Goal: Use online tool/utility: Utilize a website feature to perform a specific function

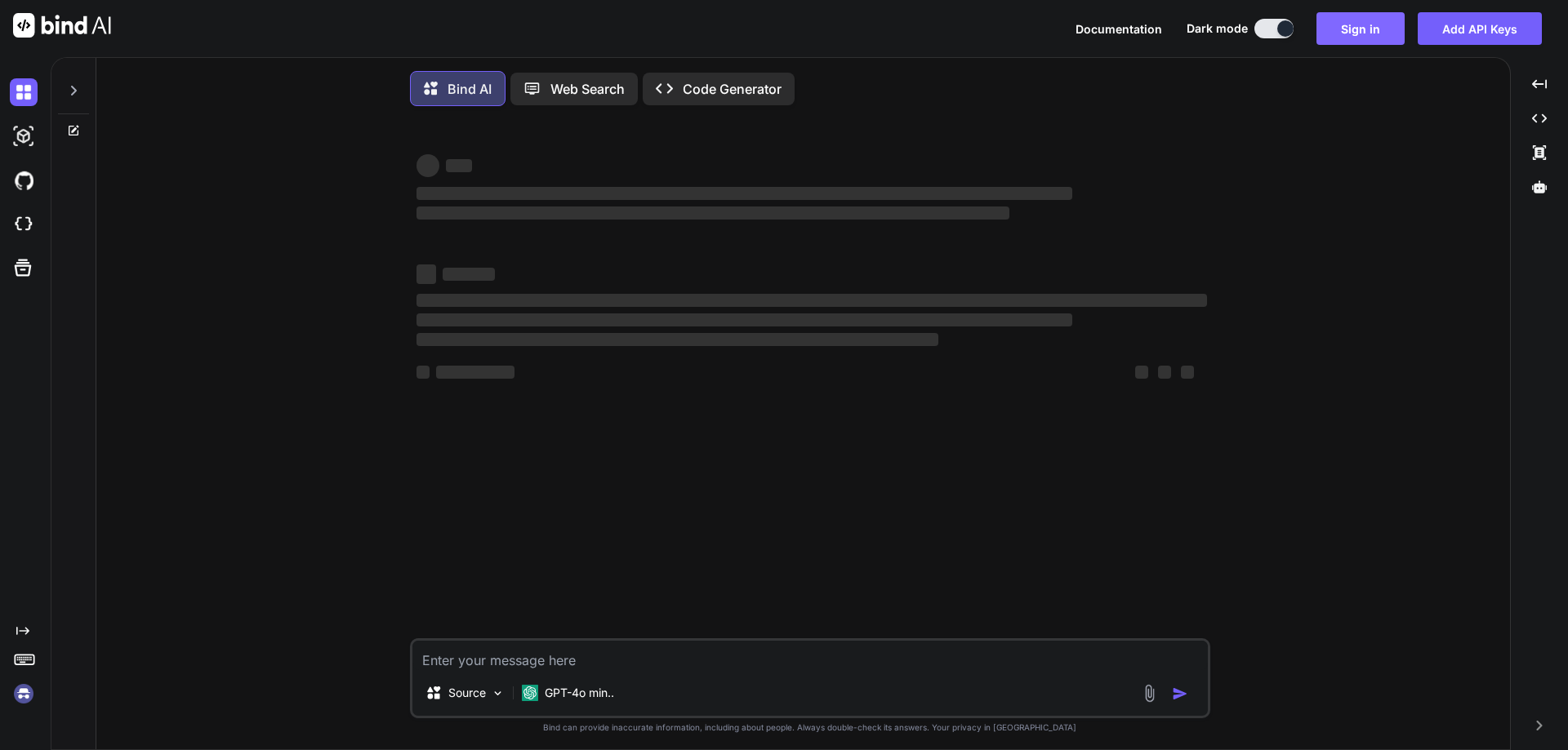
click at [1355, 18] on button "Sign in" at bounding box center [1361, 29] width 88 height 33
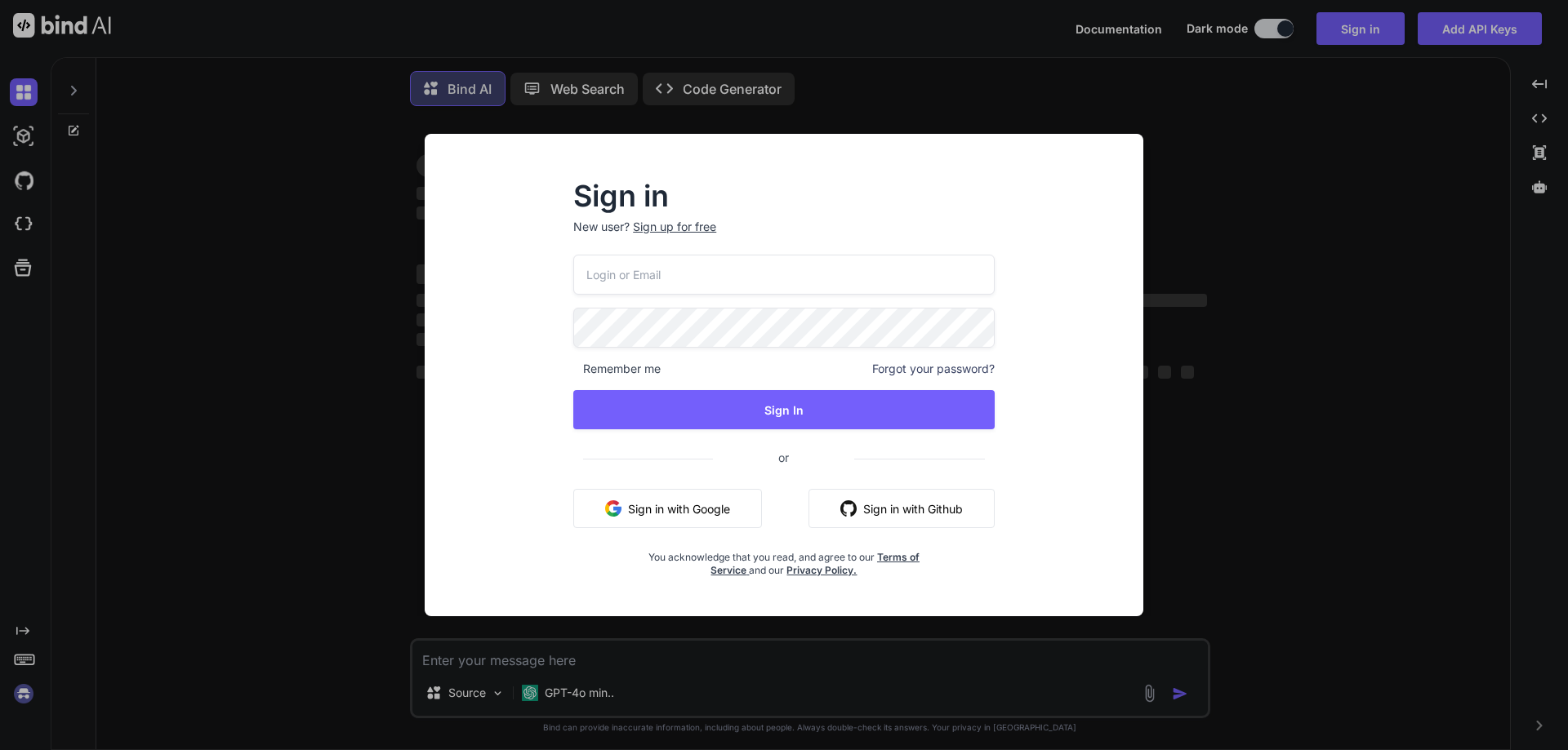
click at [646, 278] on input "email" at bounding box center [784, 274] width 421 height 40
click at [1557, 318] on div "Sign in New user? Sign up for free Remember me Forgot your password? Sign In or…" at bounding box center [784, 375] width 1568 height 750
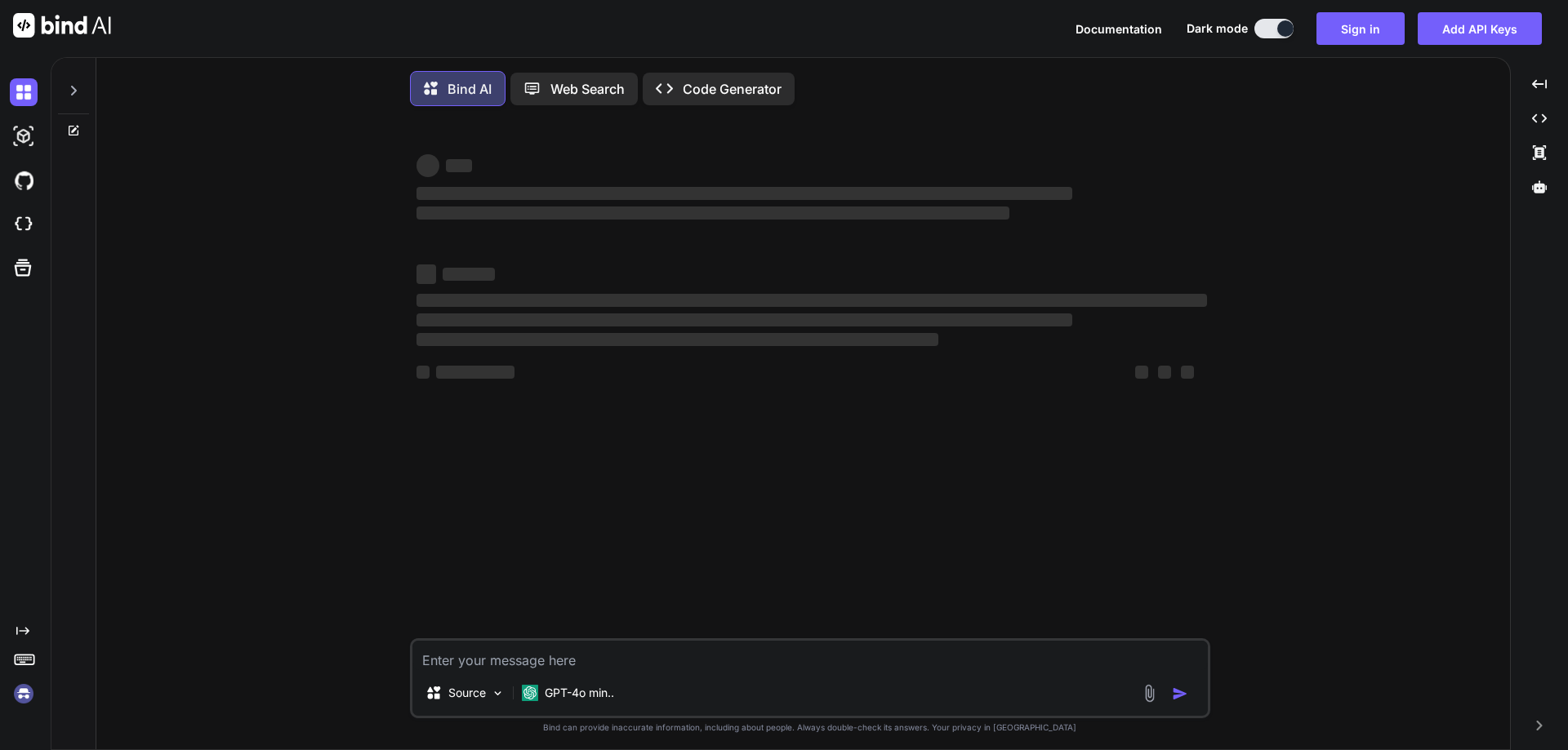
type textarea "x"
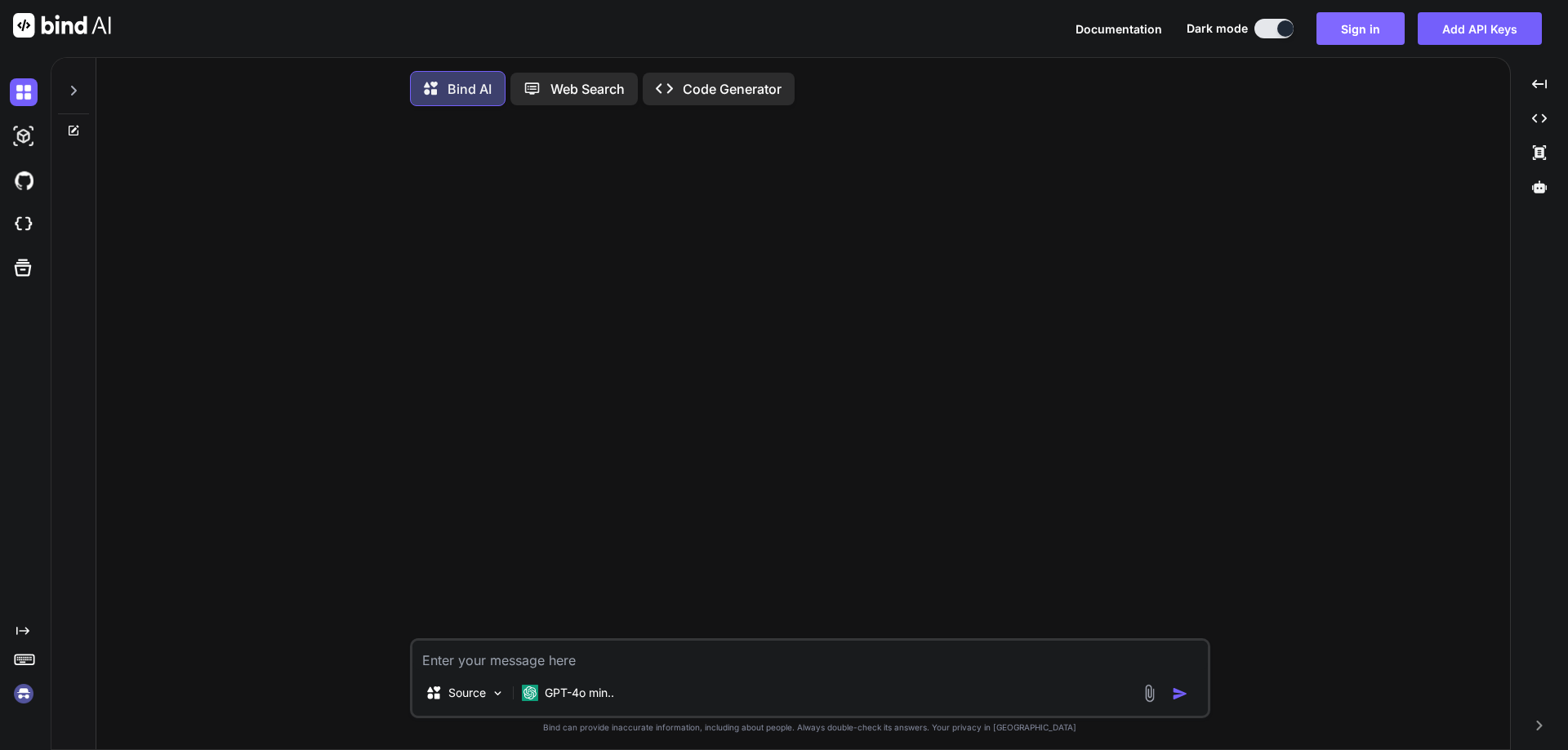
click at [1387, 21] on button "Sign in" at bounding box center [1361, 29] width 88 height 33
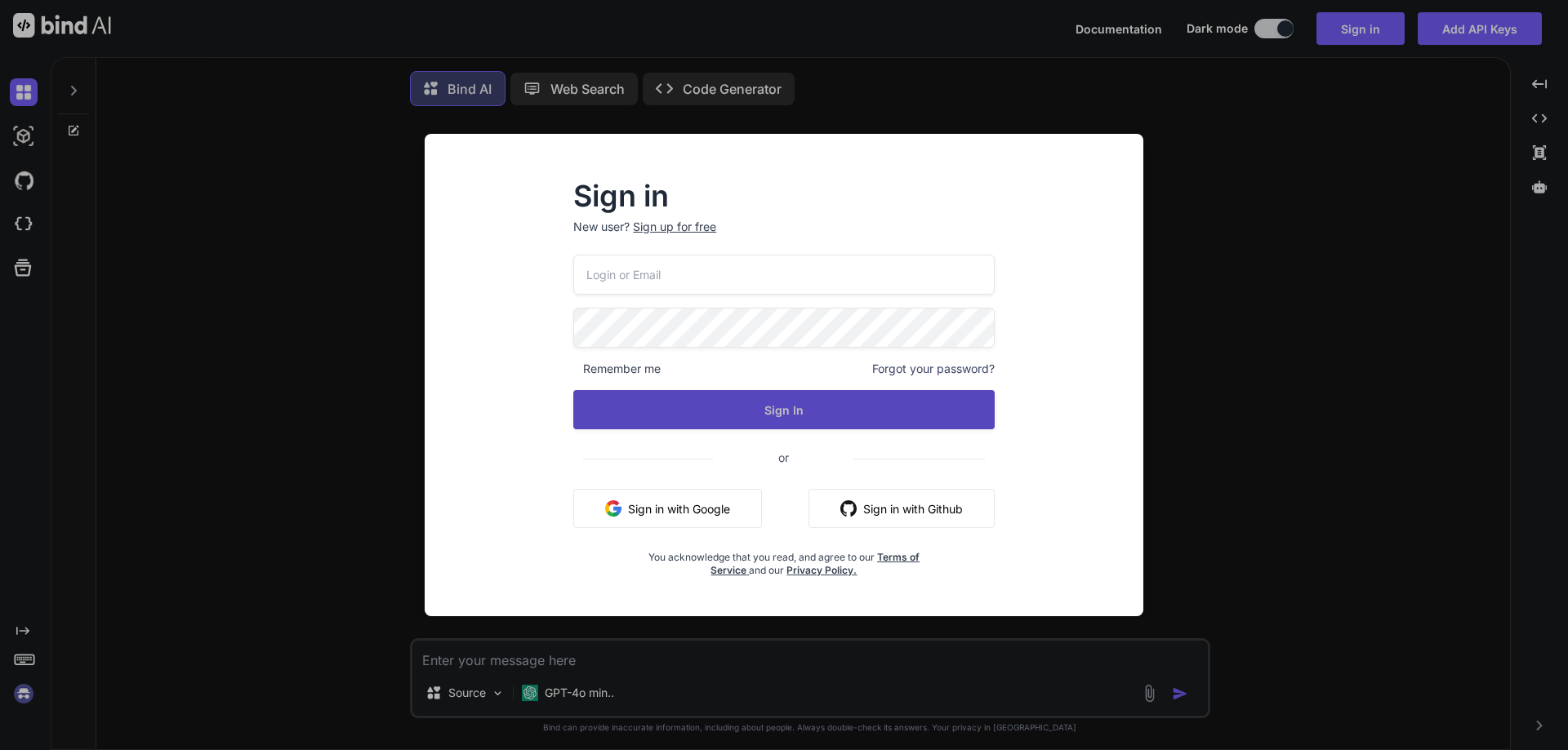
click at [812, 417] on button "Sign In" at bounding box center [784, 410] width 421 height 39
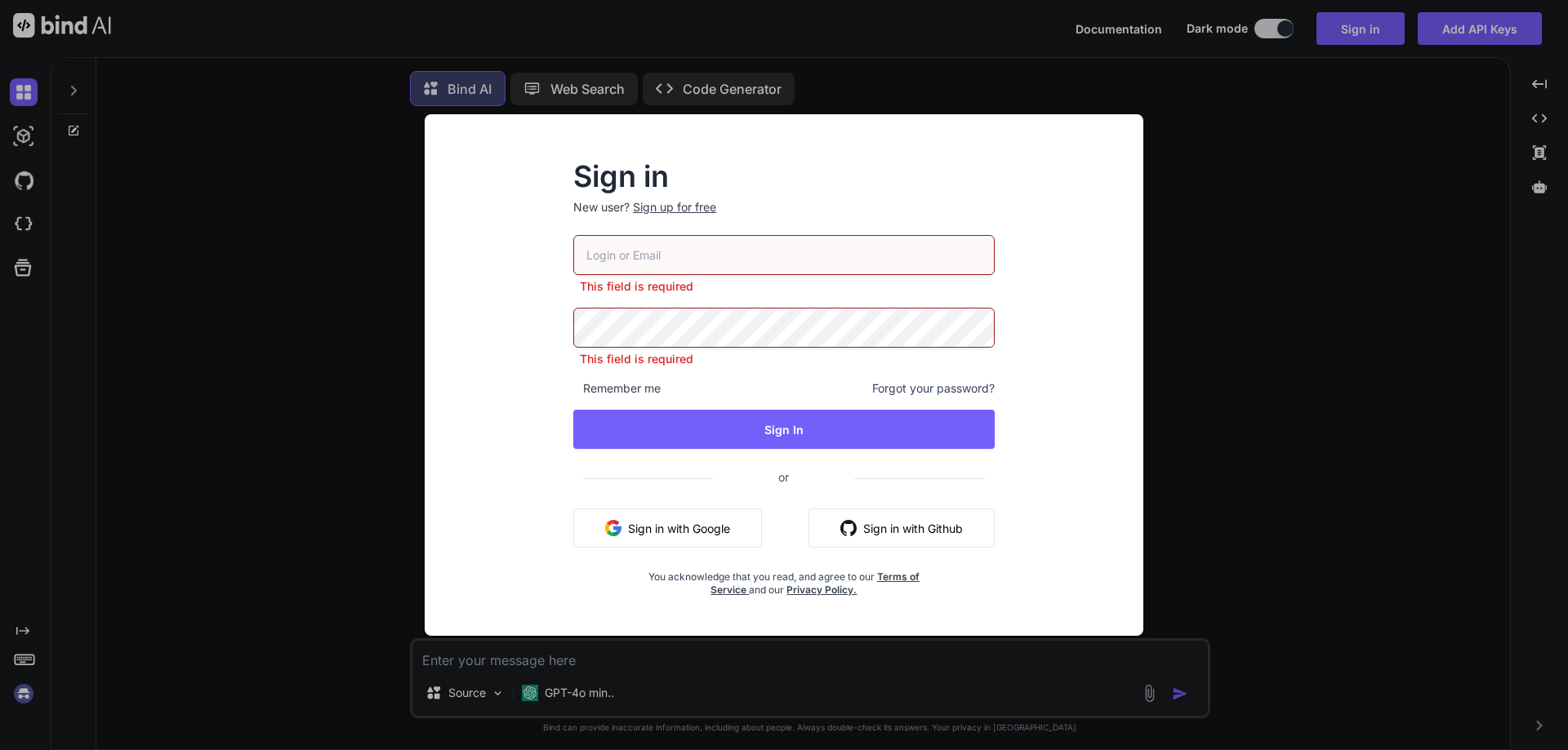
click at [662, 526] on button "Sign in with Google" at bounding box center [668, 528] width 188 height 39
click at [615, 237] on input "email" at bounding box center [784, 255] width 421 height 40
click at [665, 208] on div "Sign up for free" at bounding box center [675, 207] width 84 height 16
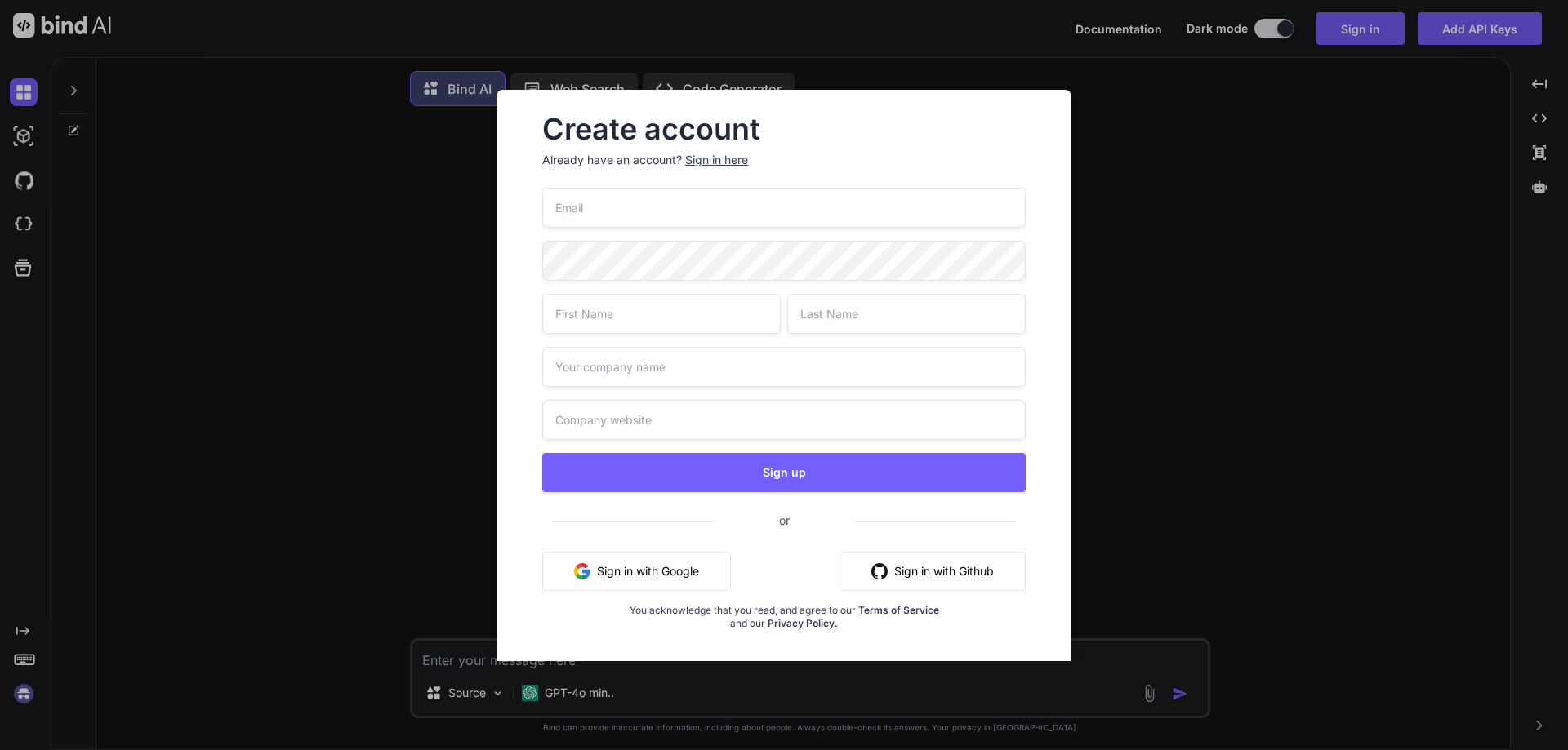
click at [630, 215] on input "email" at bounding box center [784, 207] width 483 height 40
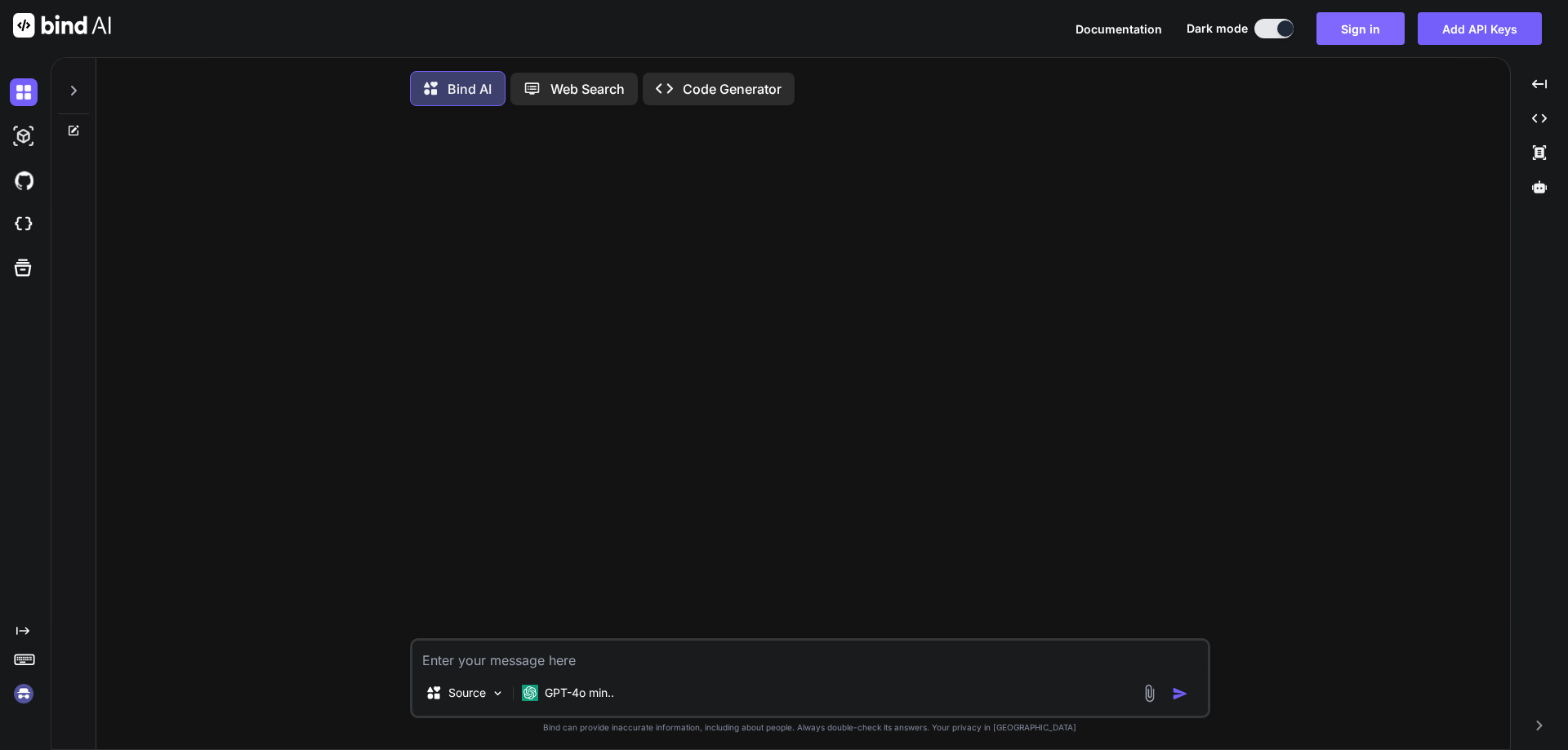
click at [1355, 29] on button "Sign in" at bounding box center [1361, 29] width 88 height 33
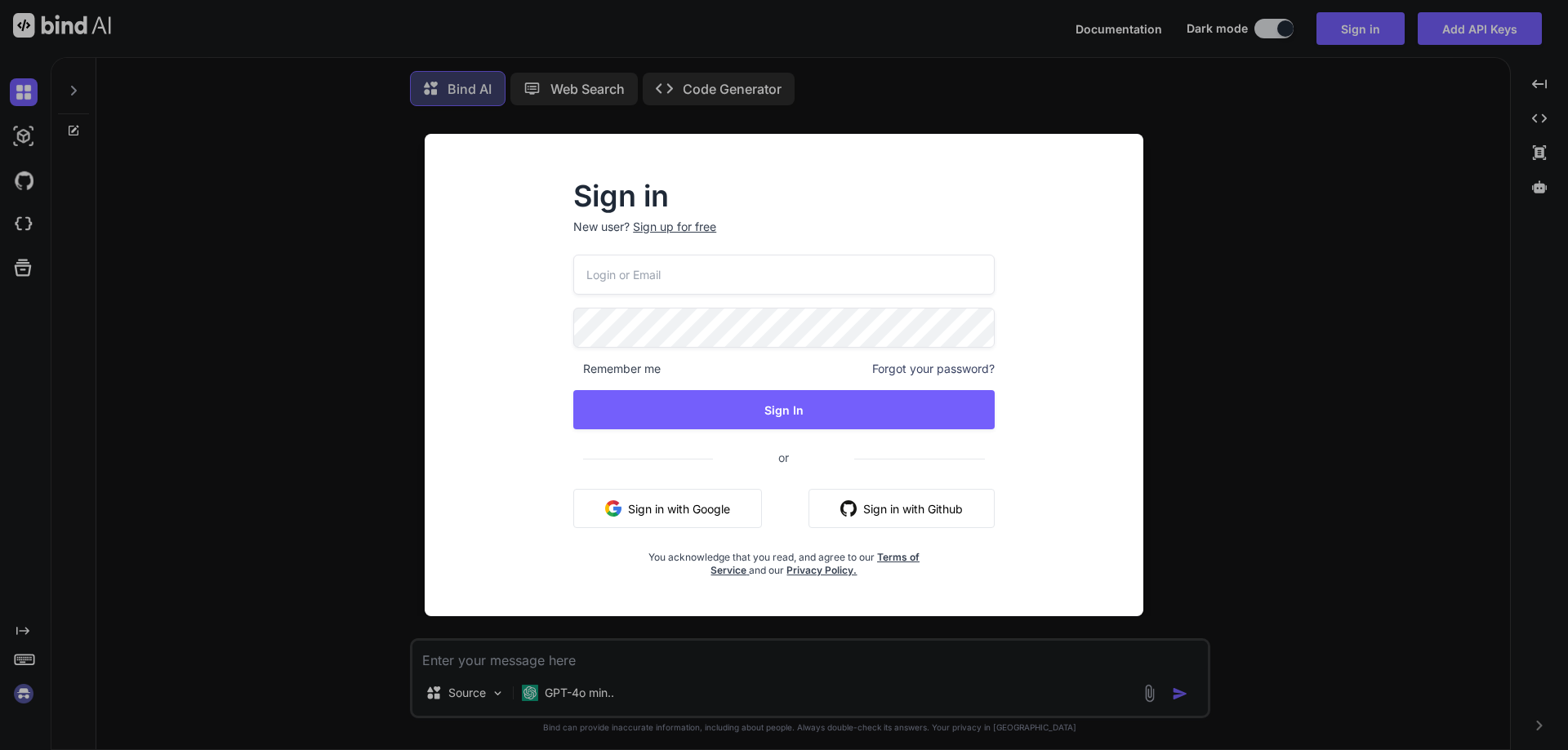
click at [685, 234] on div "Sign up for free" at bounding box center [675, 227] width 84 height 16
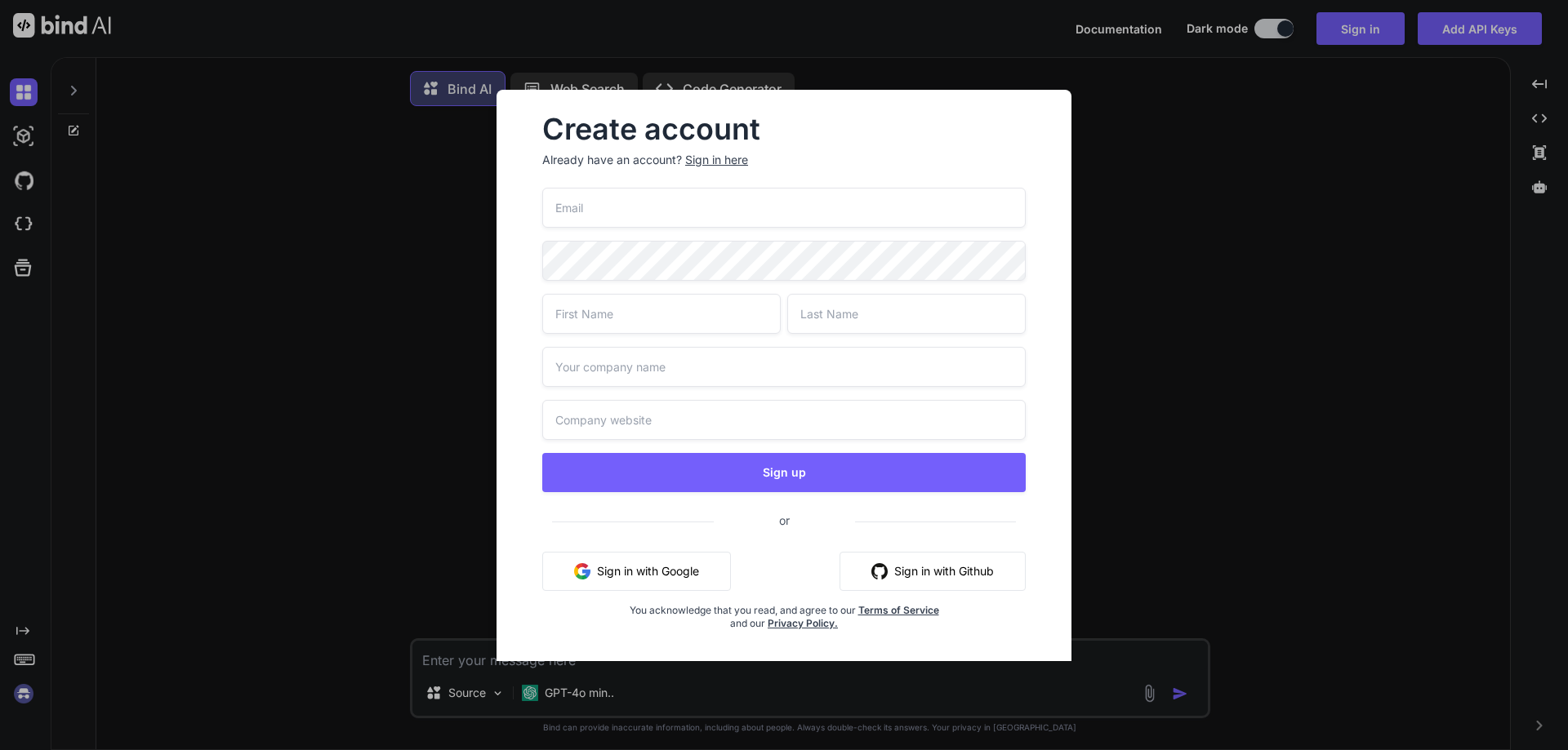
click at [641, 206] on input "email" at bounding box center [784, 207] width 483 height 40
paste input "[EMAIL_ADDRESS][DOMAIN_NAME]"
type input "[EMAIL_ADDRESS][DOMAIN_NAME]"
click at [589, 309] on input "text" at bounding box center [661, 314] width 238 height 40
type input "szadsadc"
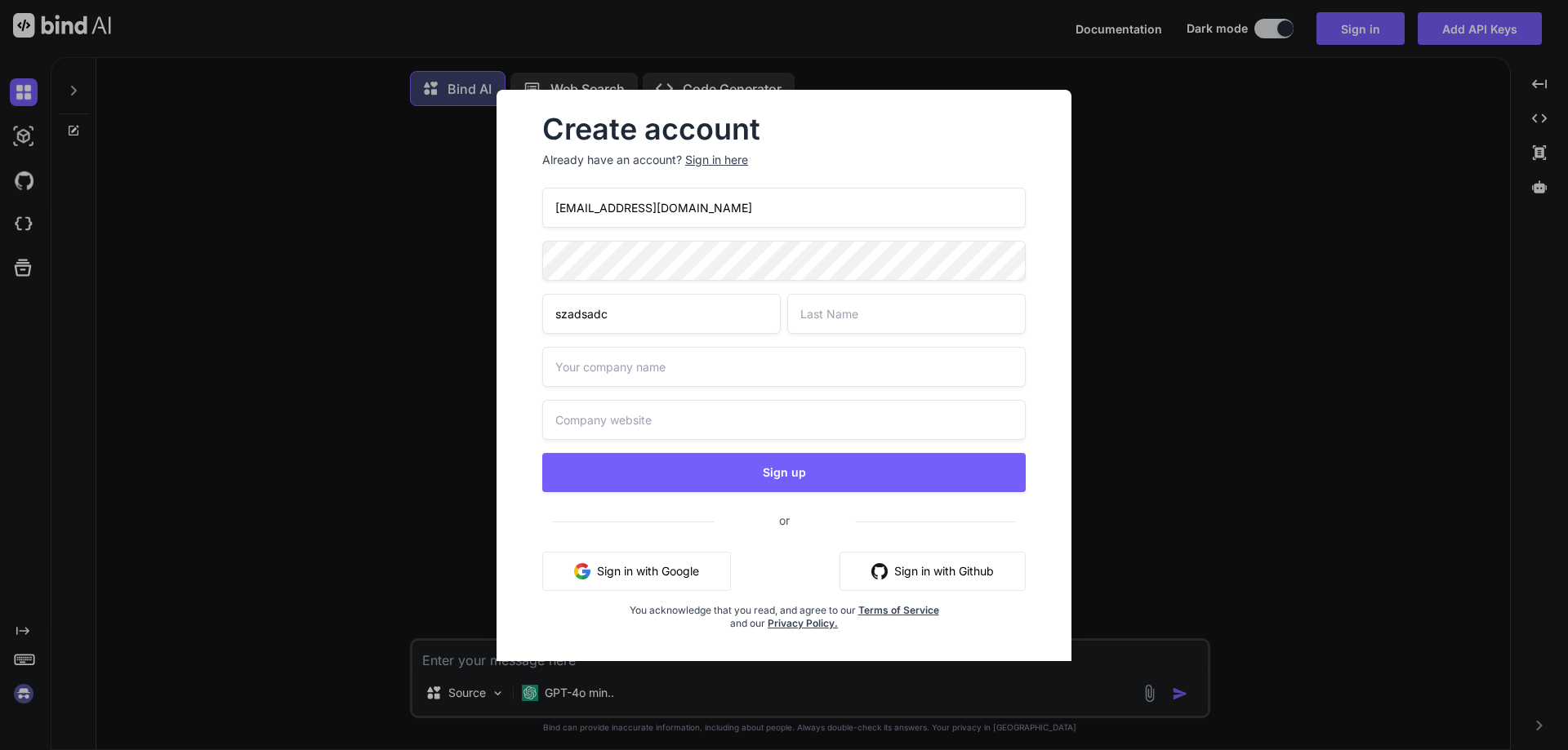
click at [842, 313] on input "text" at bounding box center [906, 314] width 238 height 40
type input "sadsad"
click at [675, 372] on input "text" at bounding box center [784, 367] width 483 height 40
type input "aszDasdc"
click at [661, 412] on input "text" at bounding box center [784, 420] width 483 height 40
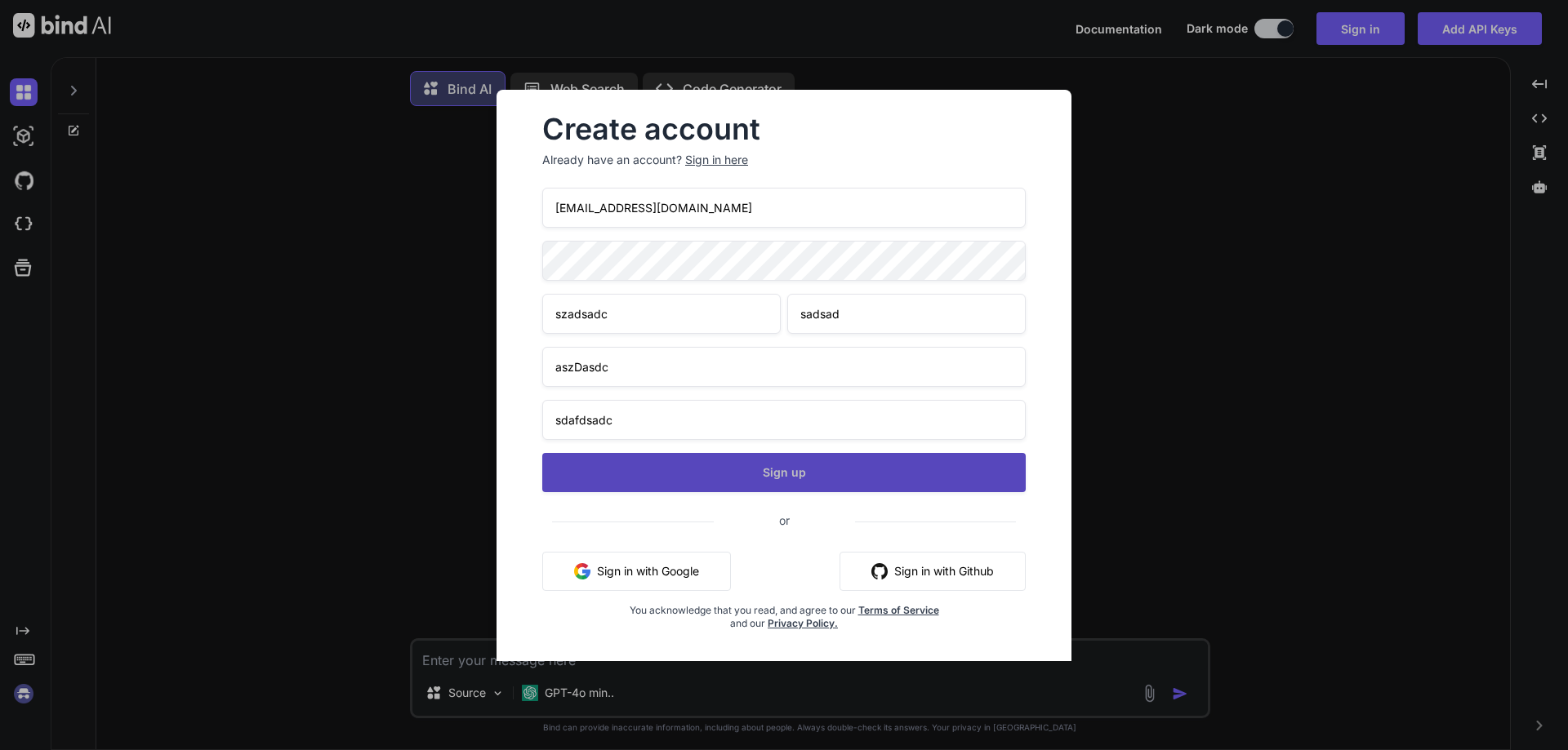
type input "sdafdsadc"
click at [777, 472] on button "Sign up" at bounding box center [784, 472] width 483 height 39
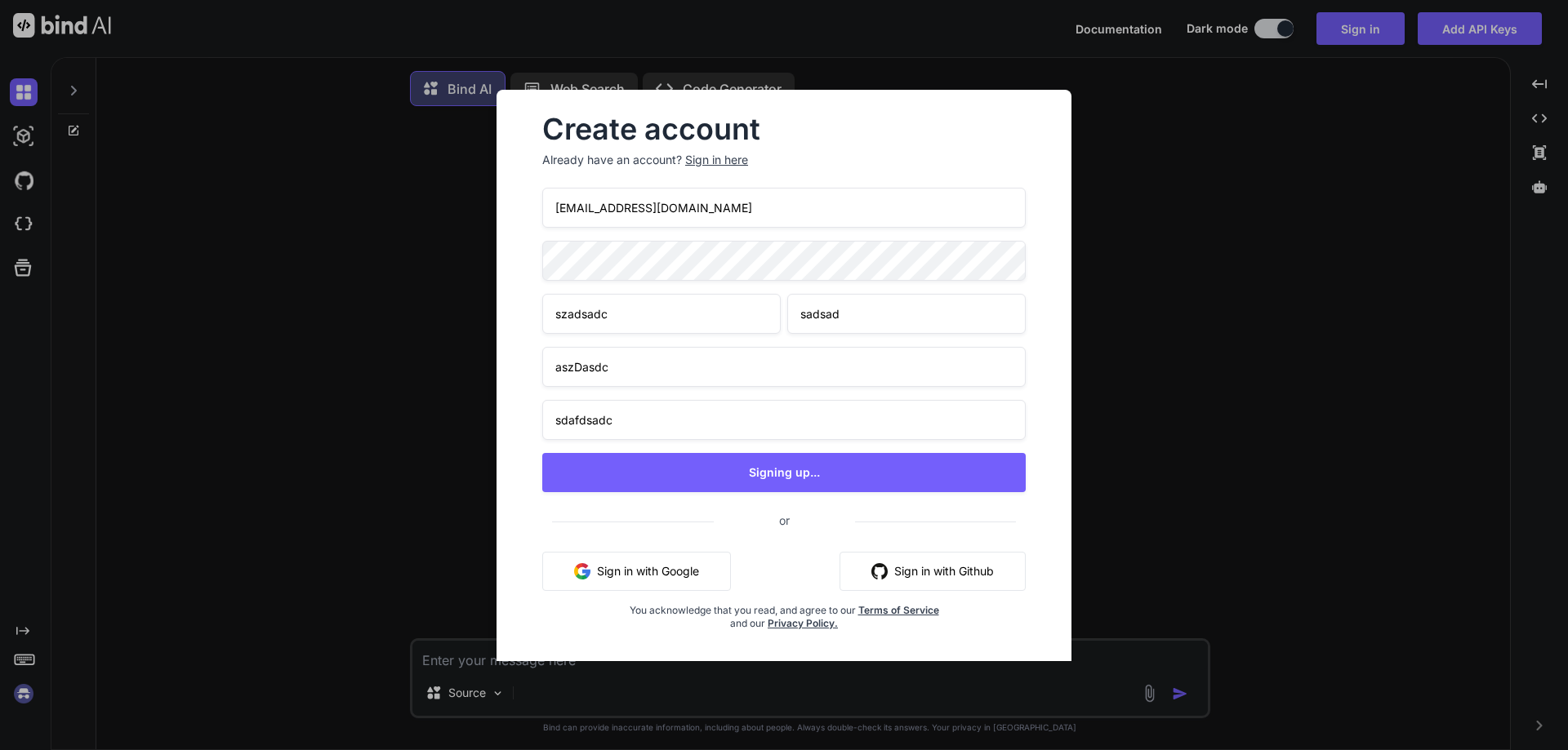
drag, startPoint x: 721, startPoint y: 206, endPoint x: 456, endPoint y: 206, distance: 265.0
click at [460, 206] on div "Create account Already have an account? Sign in here 2uqbsrhbrb@osxofulk.com sz…" at bounding box center [784, 375] width 1568 height 750
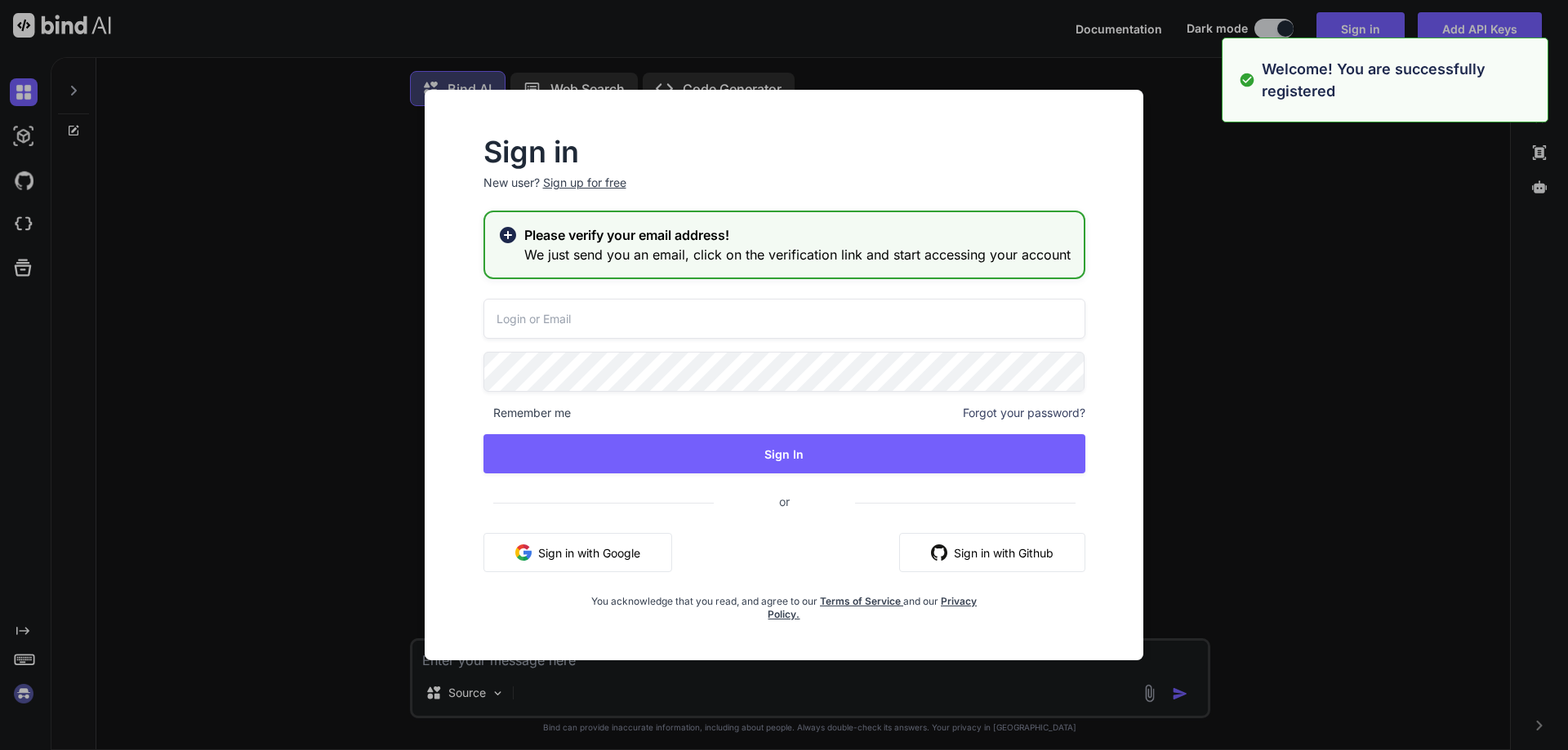
click at [537, 311] on input "email" at bounding box center [784, 319] width 602 height 40
paste input "[EMAIL_ADDRESS][DOMAIN_NAME]"
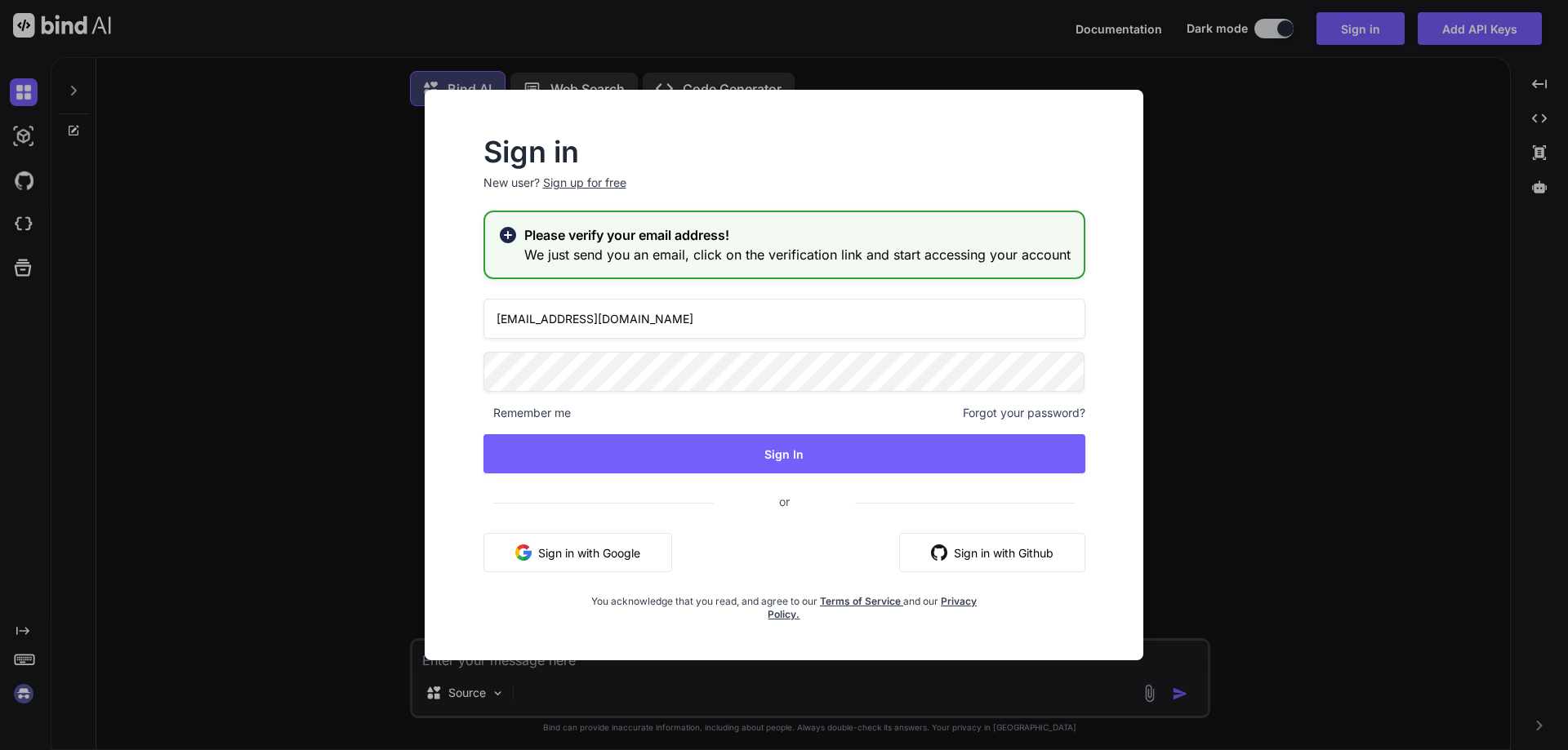
type input "[EMAIL_ADDRESS][DOMAIN_NAME]"
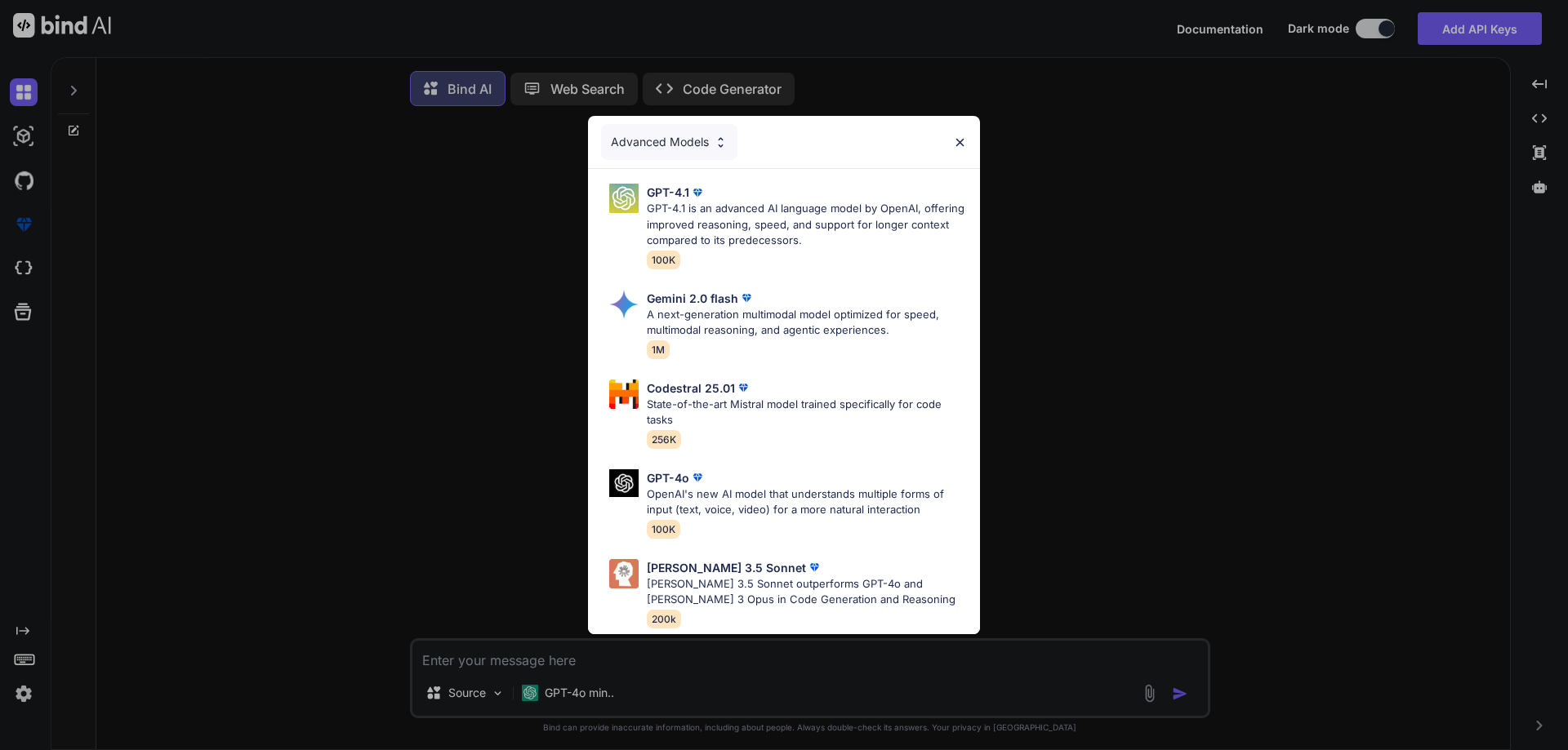
click at [563, 658] on div "Advanced Models GPT-4.1 GPT-4.1 is an advanced AI language model by OpenAI, off…" at bounding box center [784, 375] width 1568 height 750
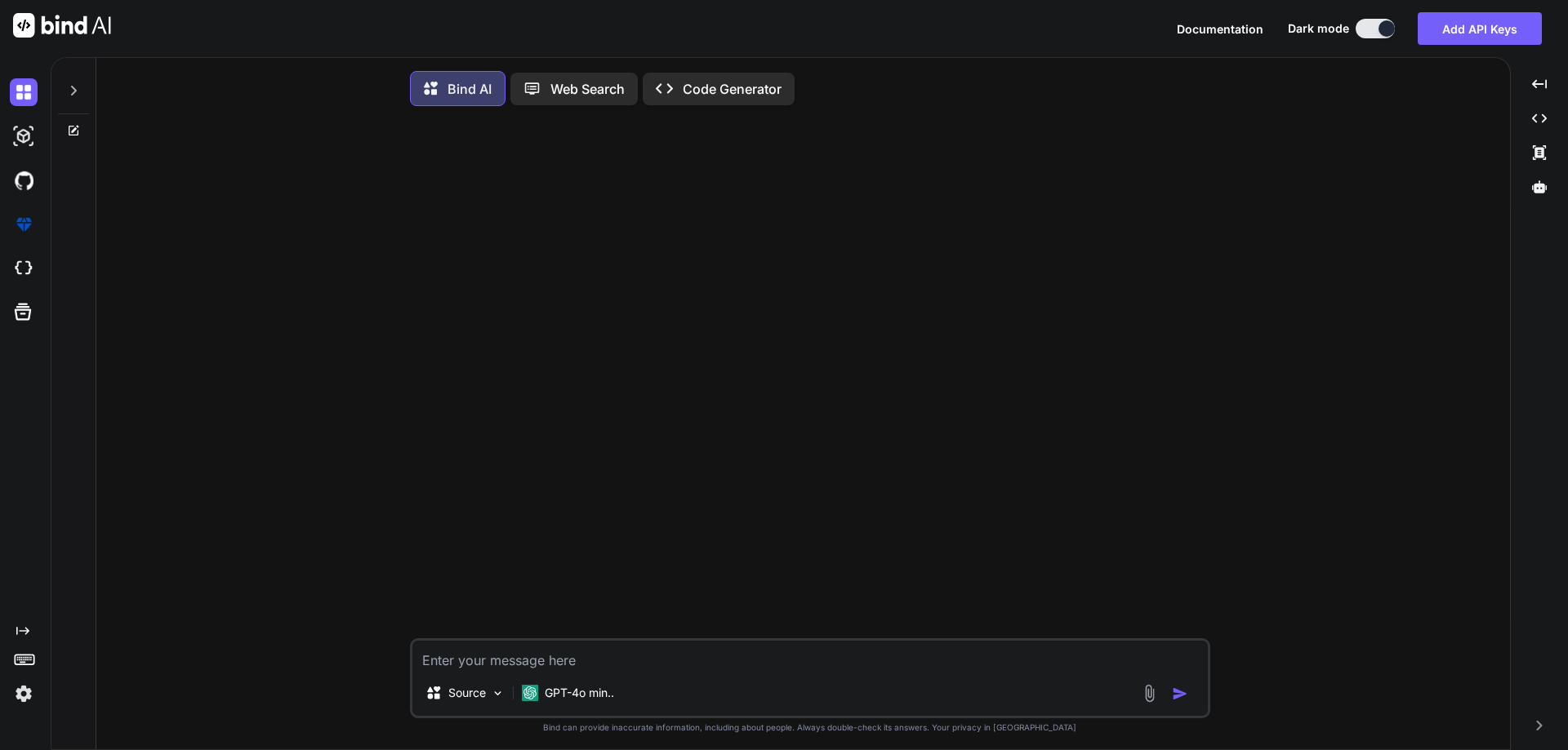
click at [573, 662] on textarea at bounding box center [810, 656] width 795 height 29
paste textarea "<div class="mud-tabs-panels pa-6 service-processing-container-center" style="ba…"
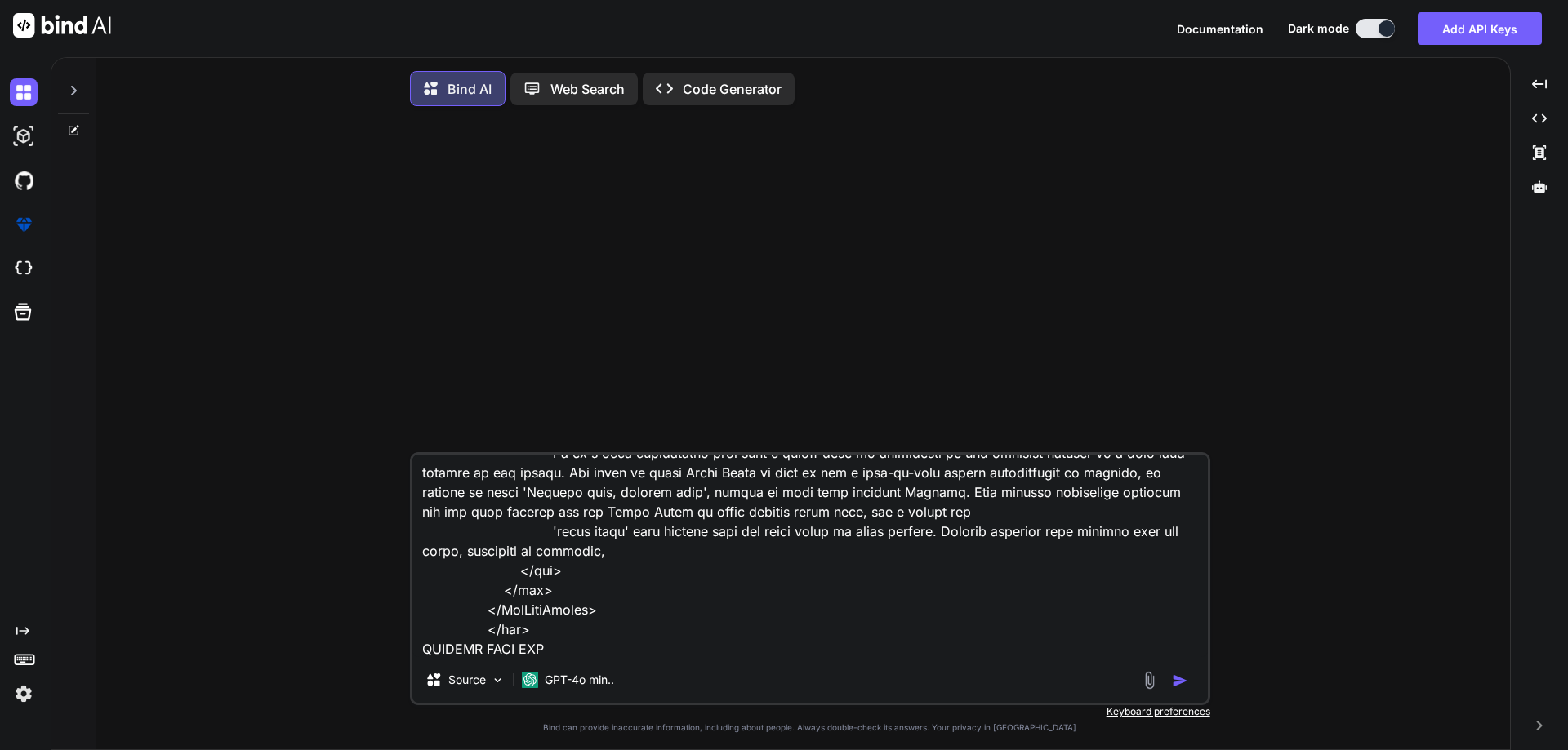
type textarea "<div class="mud-tabs-panels pa-6 service-processing-container-center" style="ba…"
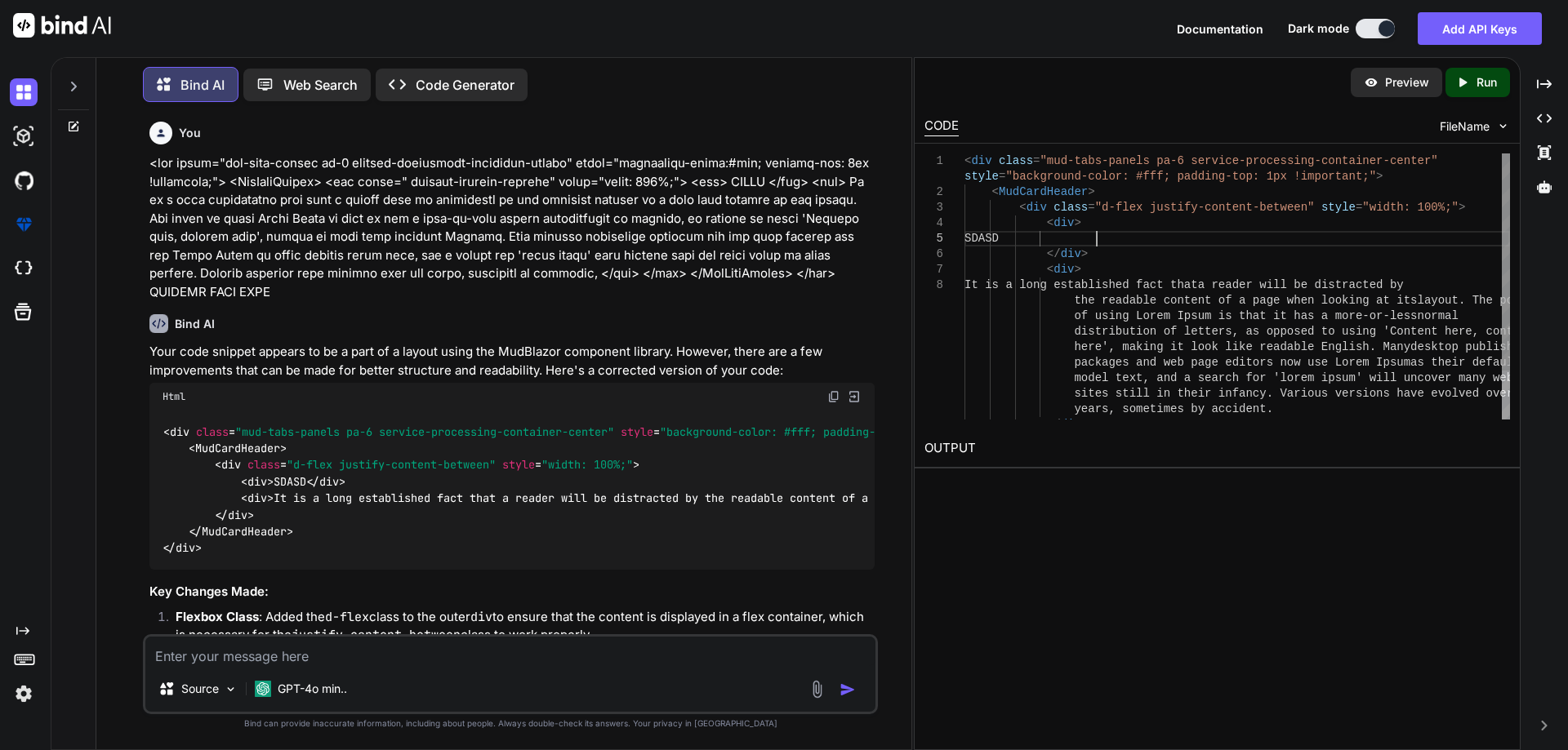
scroll to position [0, 0]
click at [1298, 242] on div "< div class = "d-flex justify-content-between" style = "width: 100%;" > < div >…" at bounding box center [1238, 316] width 546 height 326
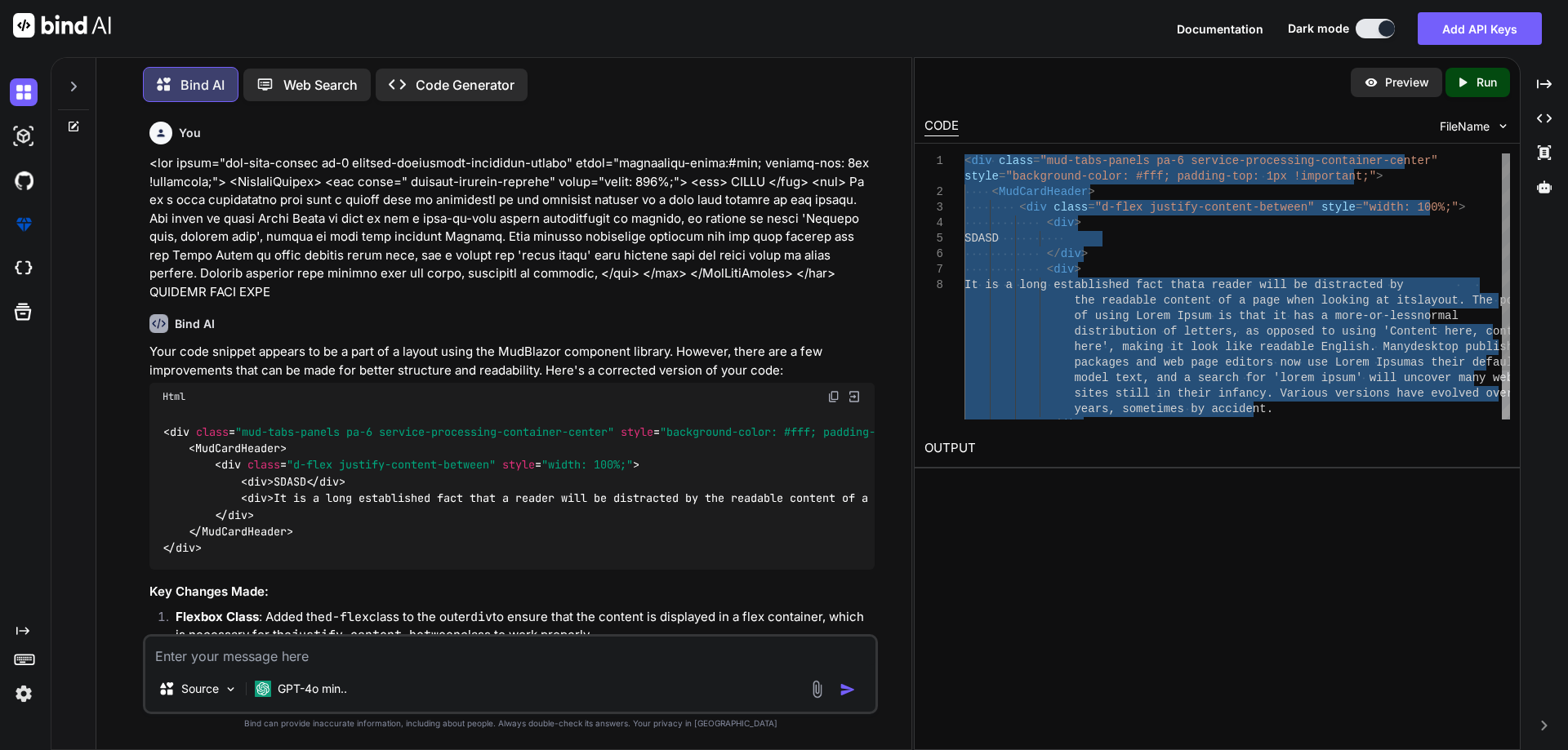
type textarea "<div class="mud-tabs-panels pa-6 service-processing-container-center" style="ba…"
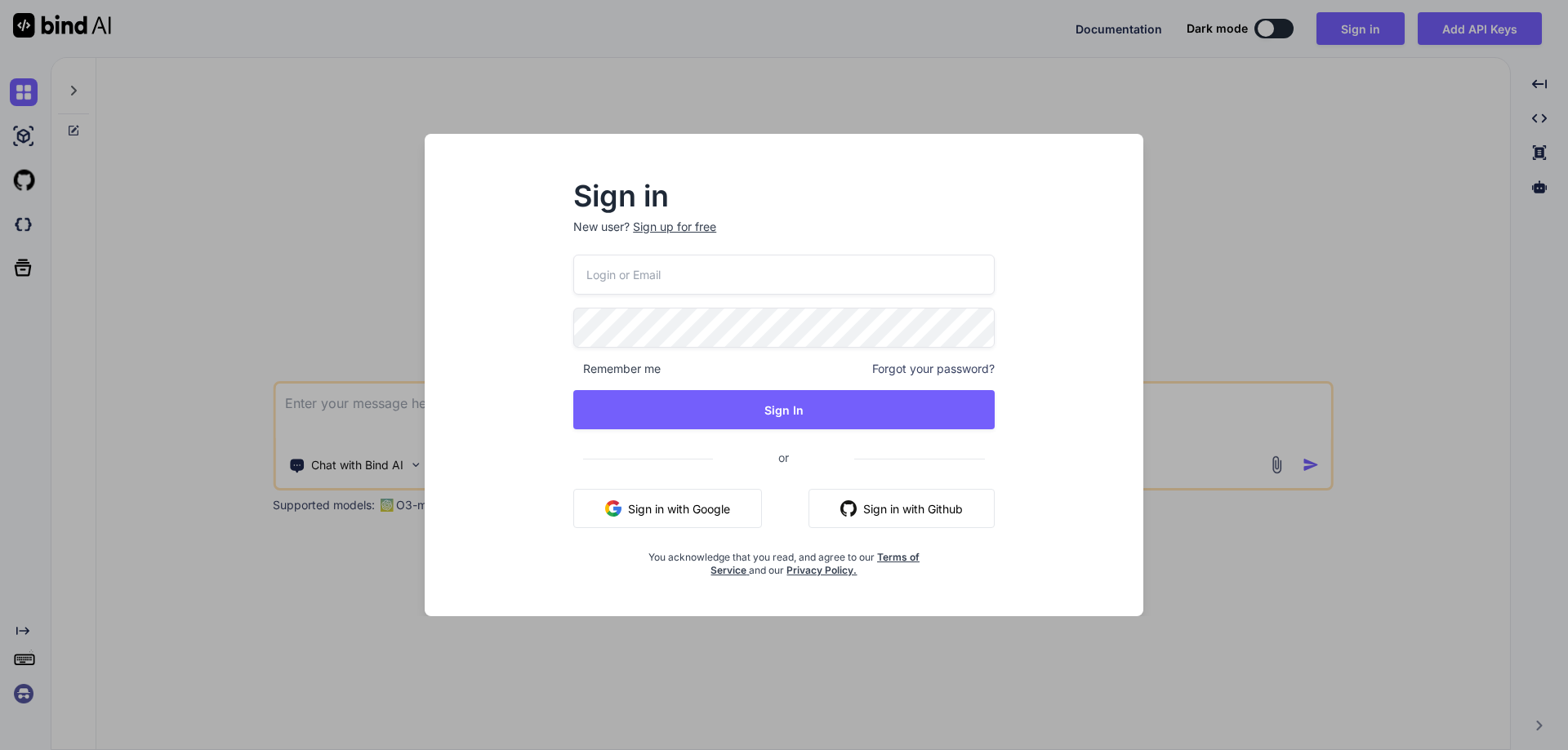
click at [628, 277] on input "email" at bounding box center [784, 274] width 421 height 40
paste input "[EMAIL_ADDRESS][DOMAIN_NAME]"
click at [676, 292] on input "[EMAIL_ADDRESS][DOMAIN_NAME]" at bounding box center [784, 274] width 421 height 40
type input "[EMAIL_ADDRESS][DOMAIN_NAME]"
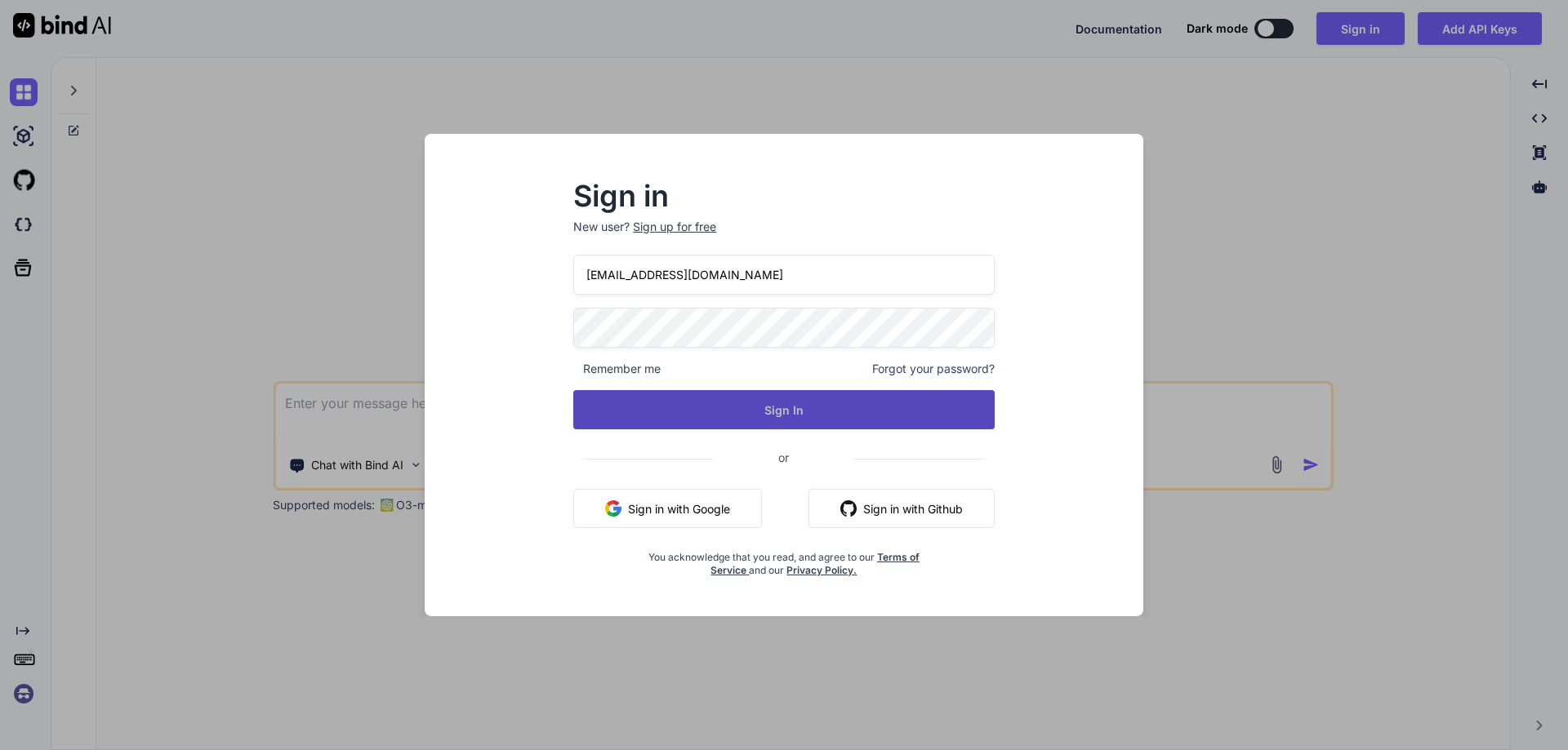
click at [736, 409] on button "Sign In" at bounding box center [784, 410] width 421 height 39
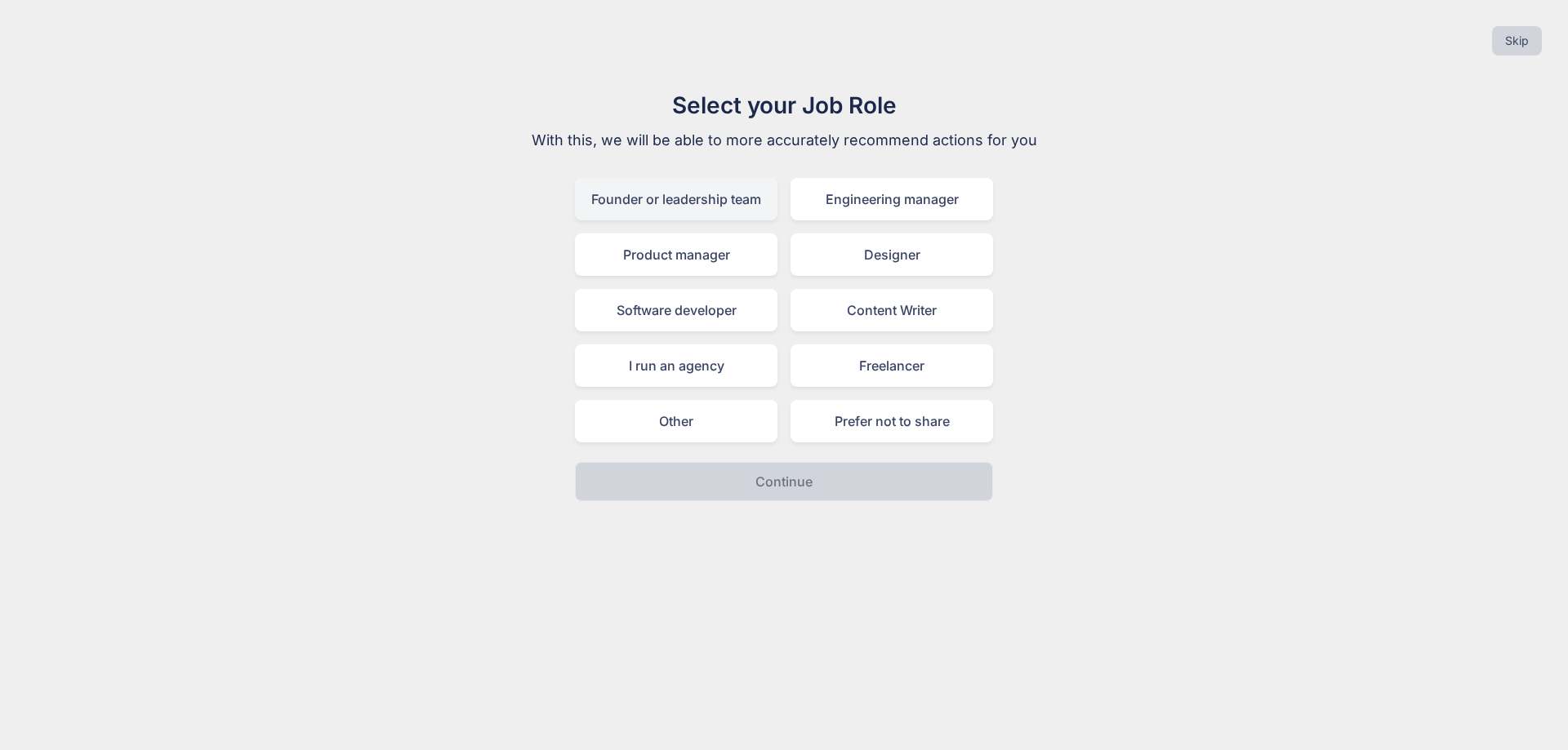
click at [714, 203] on div "Founder or leadership team" at bounding box center [676, 199] width 202 height 43
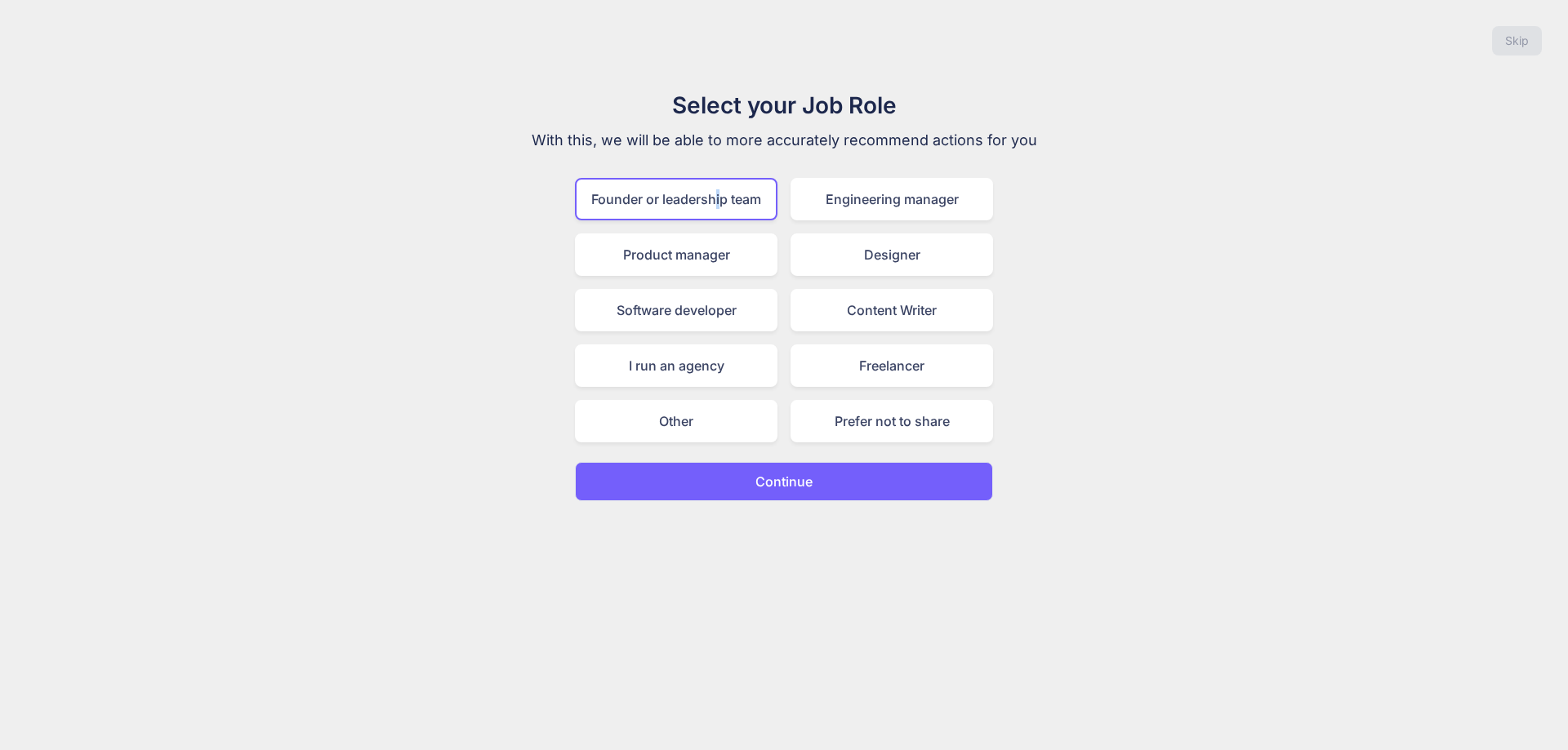
click at [766, 478] on p "Continue" at bounding box center [784, 481] width 57 height 20
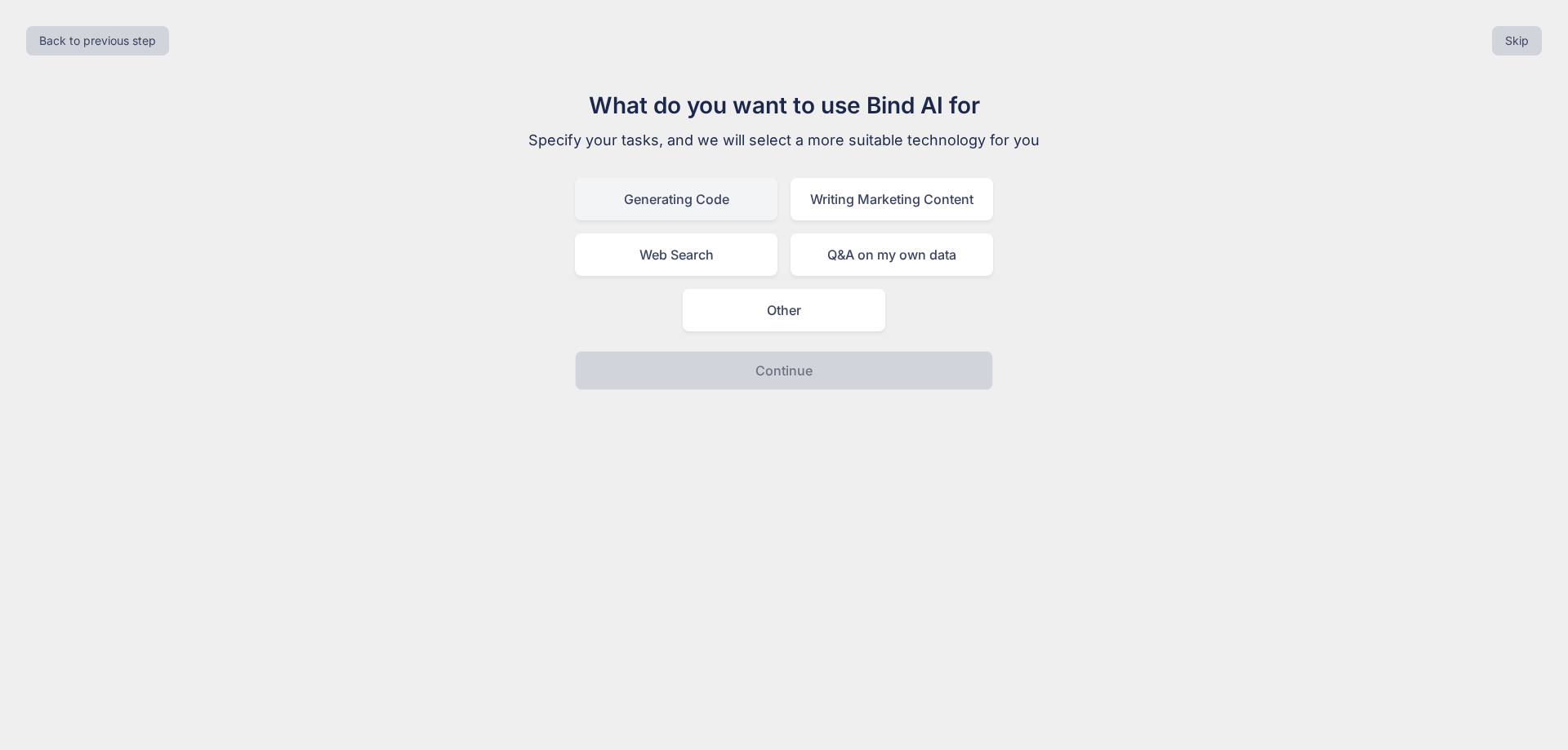
click at [707, 205] on div "Generating Code" at bounding box center [676, 199] width 202 height 43
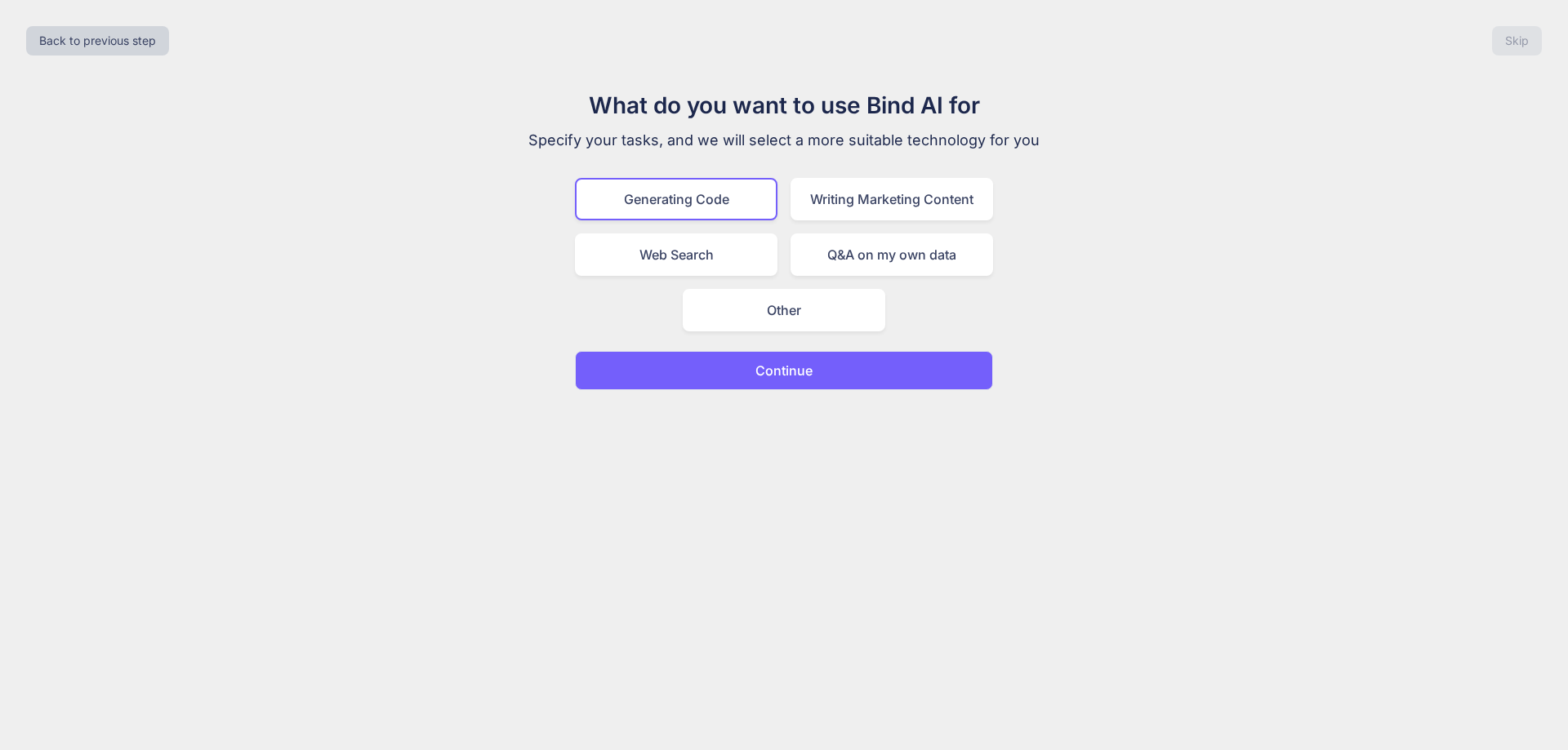
click at [829, 376] on button "Continue" at bounding box center [784, 371] width 419 height 39
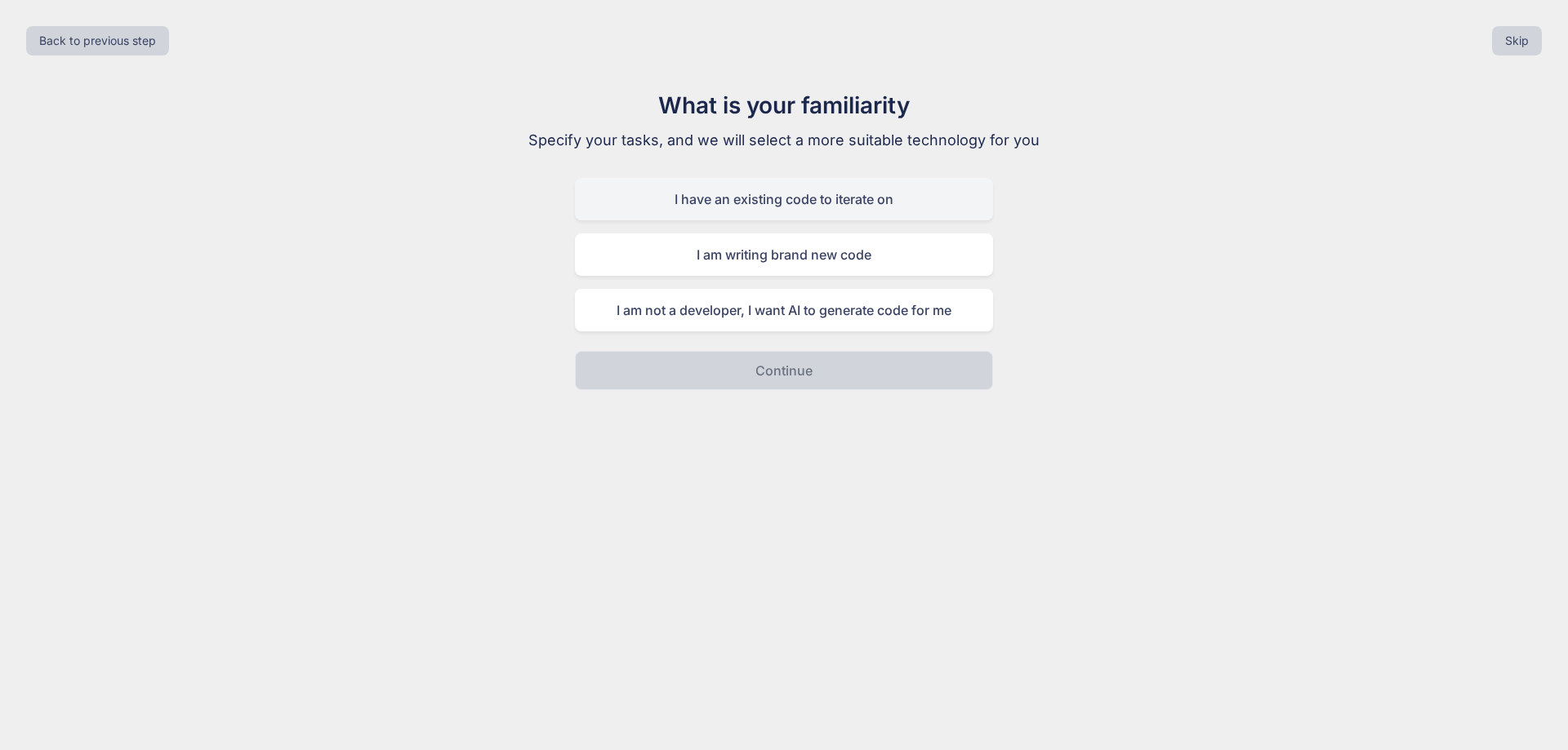
click at [741, 195] on div "I have an existing code to iterate on" at bounding box center [784, 199] width 419 height 43
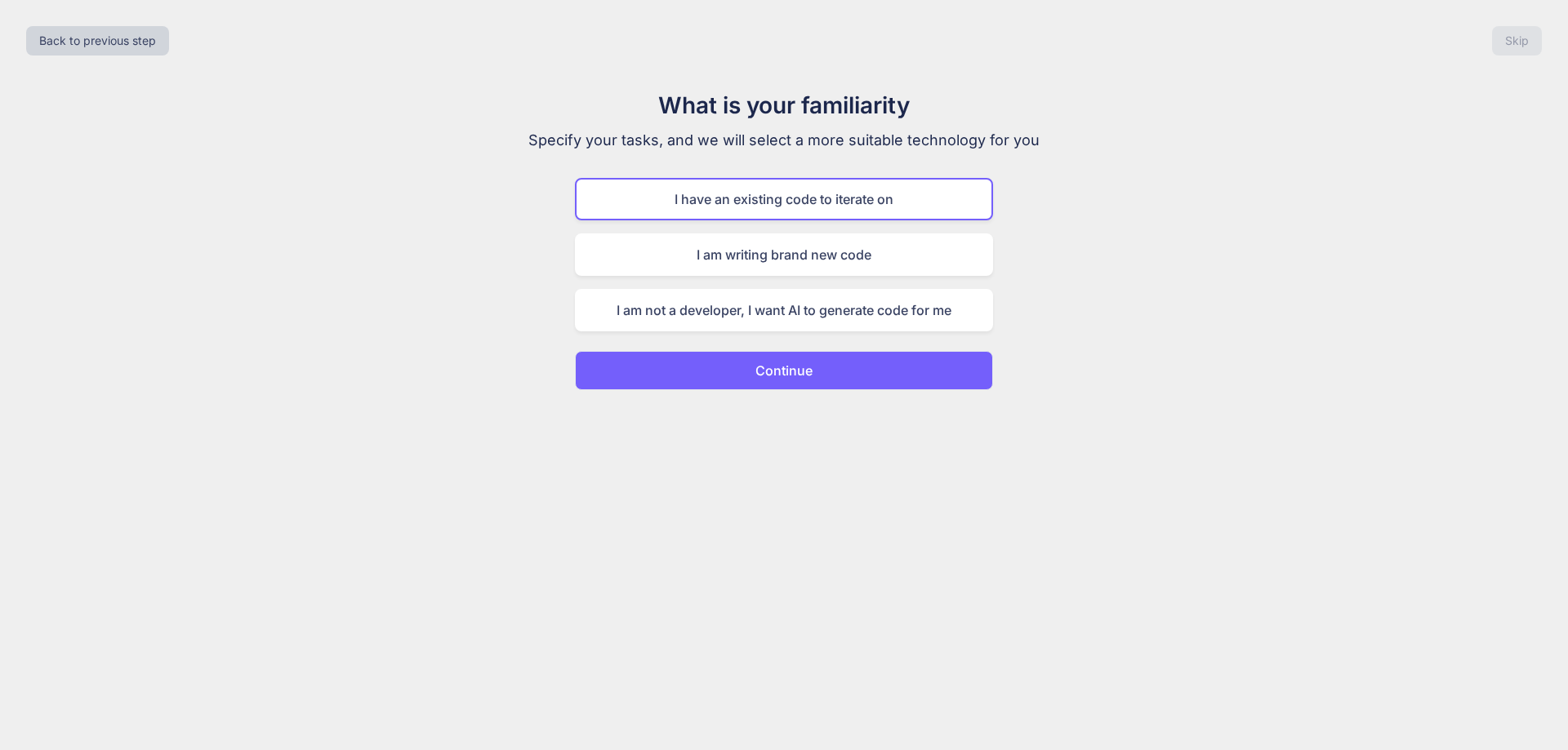
click at [829, 376] on button "Continue" at bounding box center [784, 371] width 419 height 39
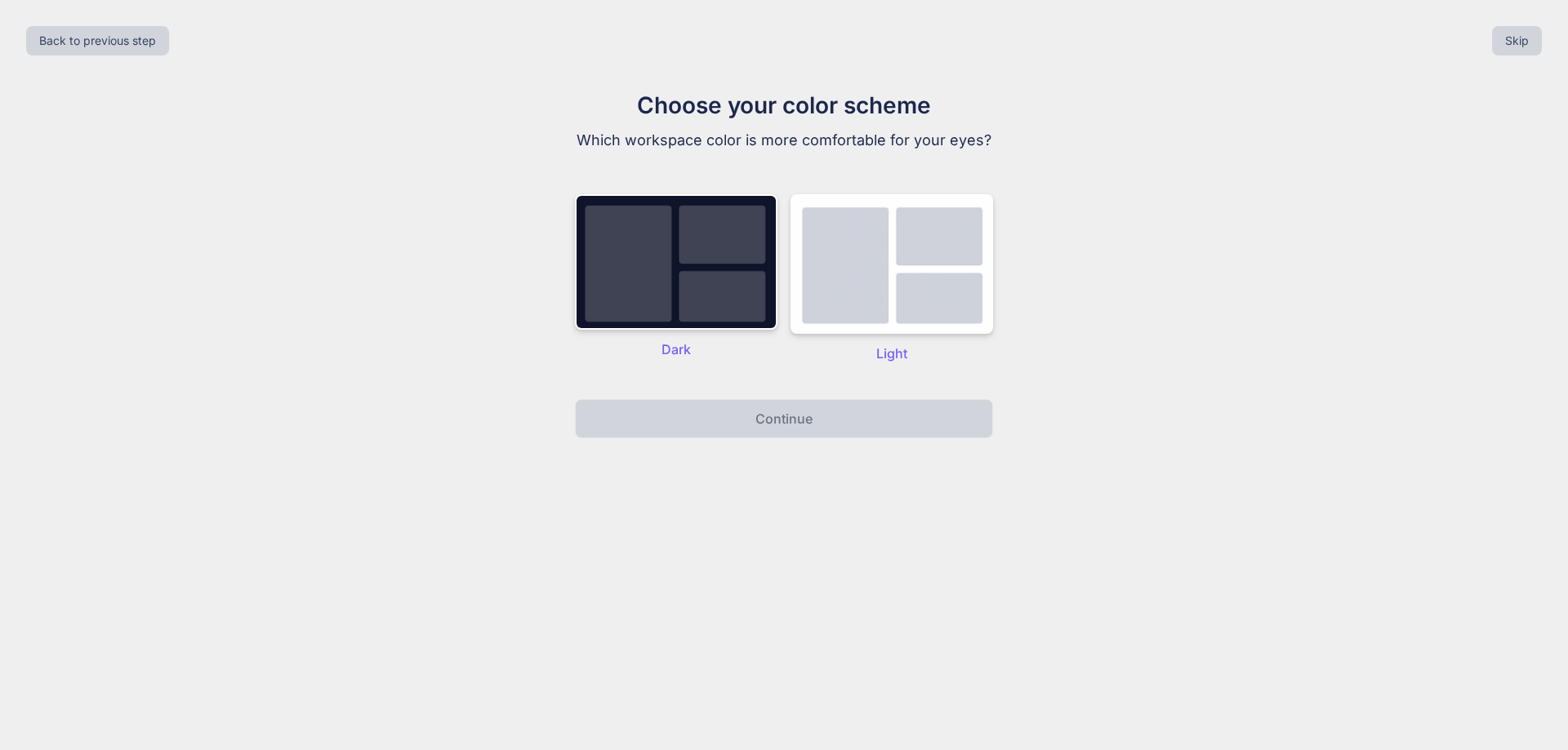
click at [687, 331] on div "Dark" at bounding box center [676, 278] width 202 height 169
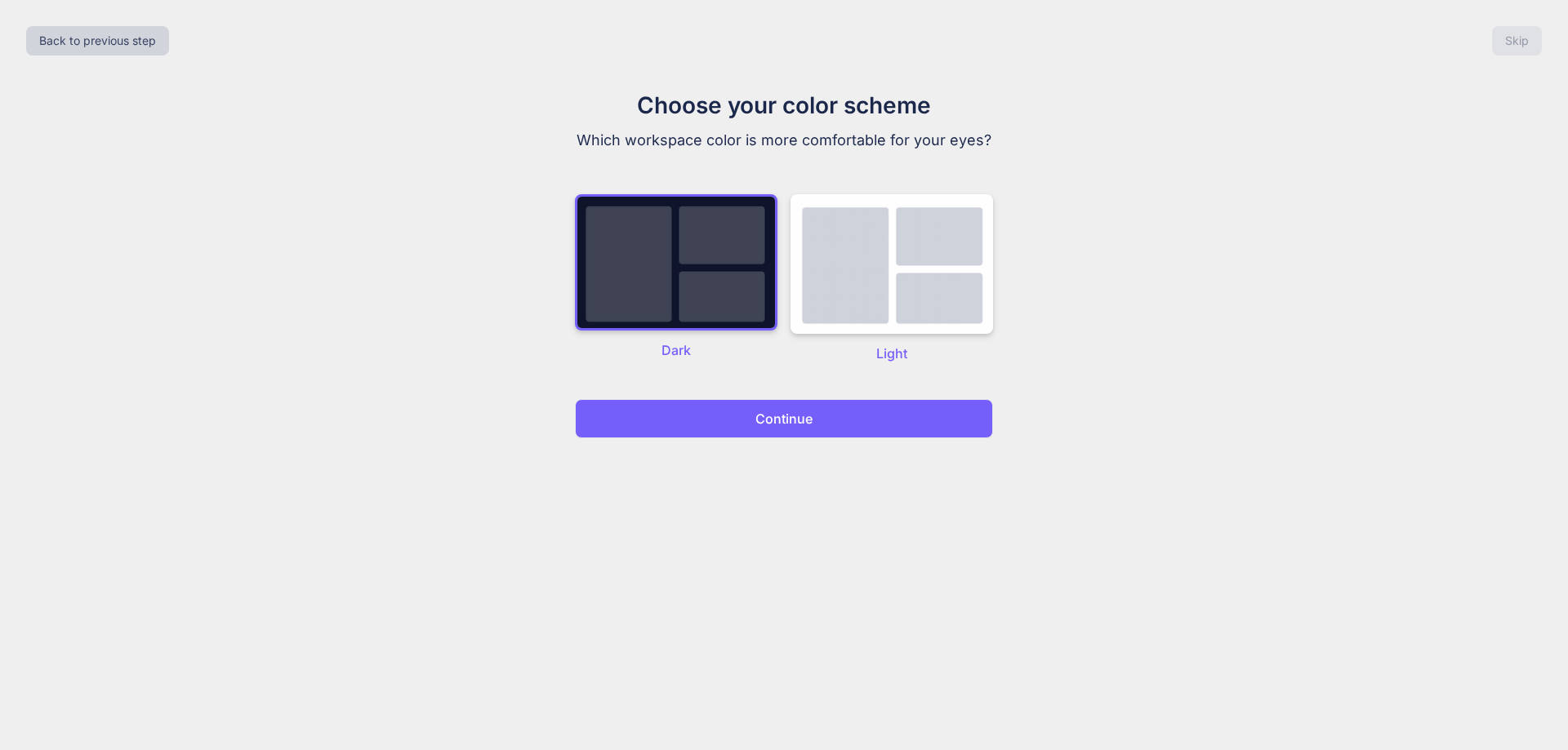
click at [758, 426] on p "Continue" at bounding box center [784, 419] width 57 height 20
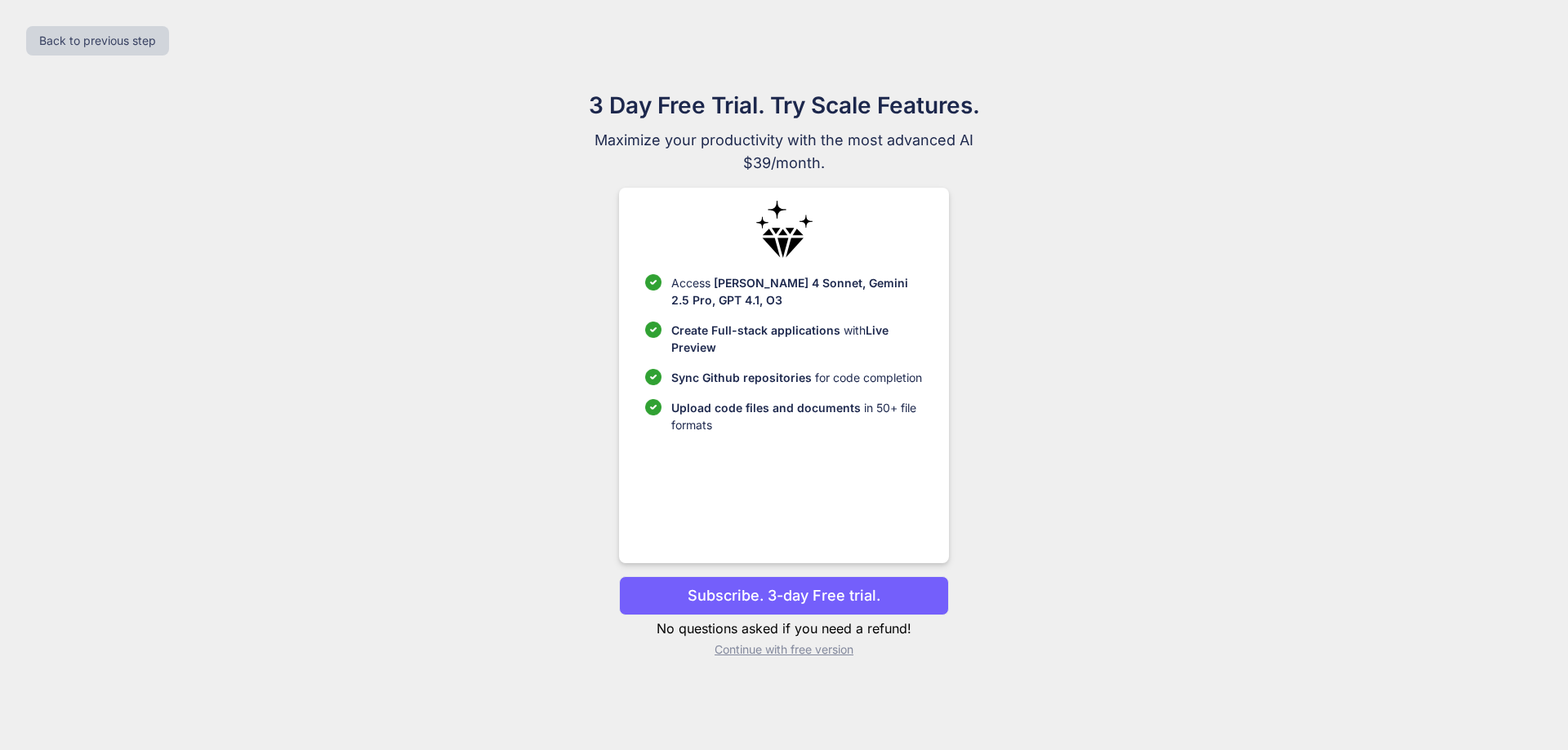
click at [786, 408] on span "Upload code files and documents" at bounding box center [766, 408] width 189 height 14
click at [765, 648] on p "Continue with free version" at bounding box center [784, 650] width 329 height 16
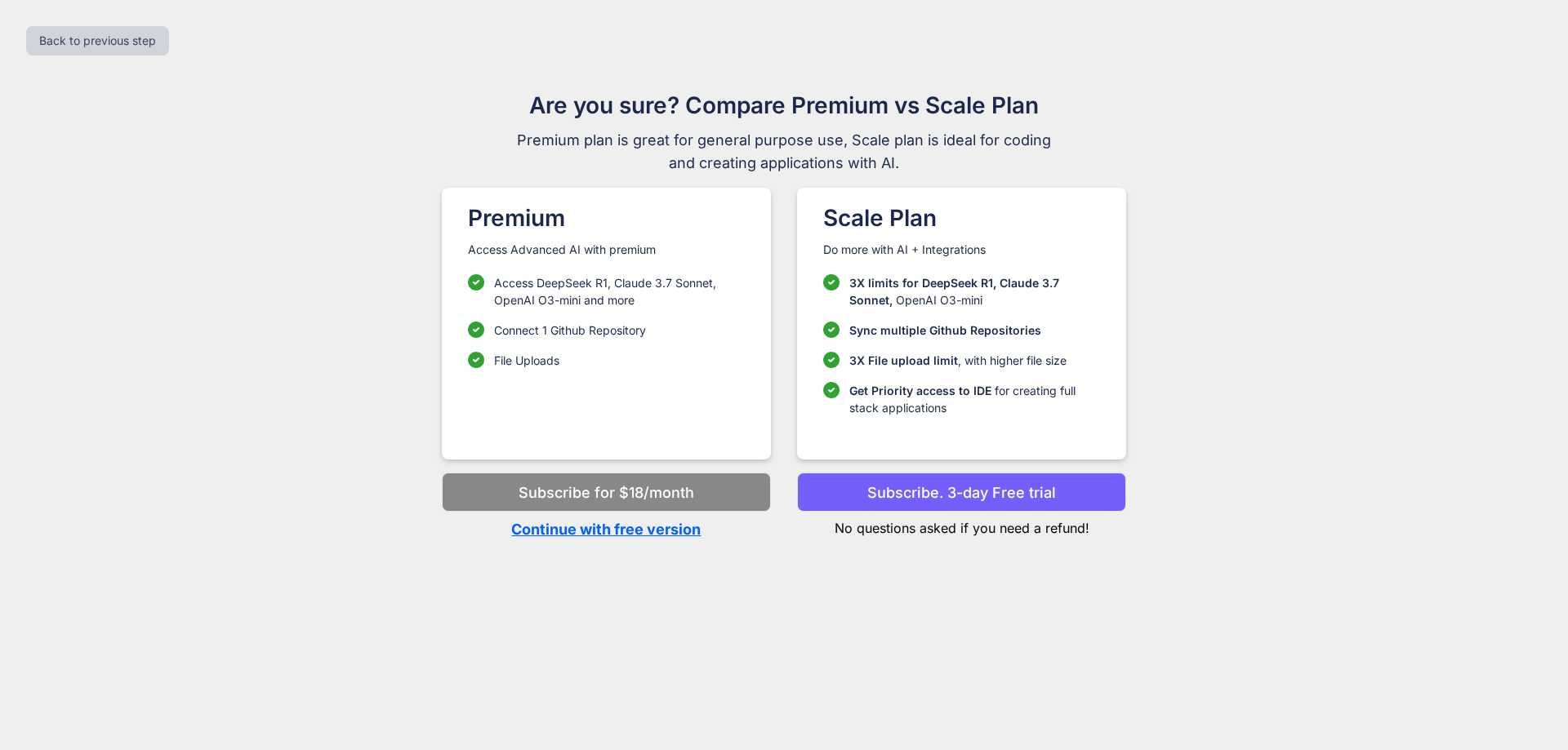
click at [613, 519] on p "Continue with free version" at bounding box center [606, 529] width 329 height 22
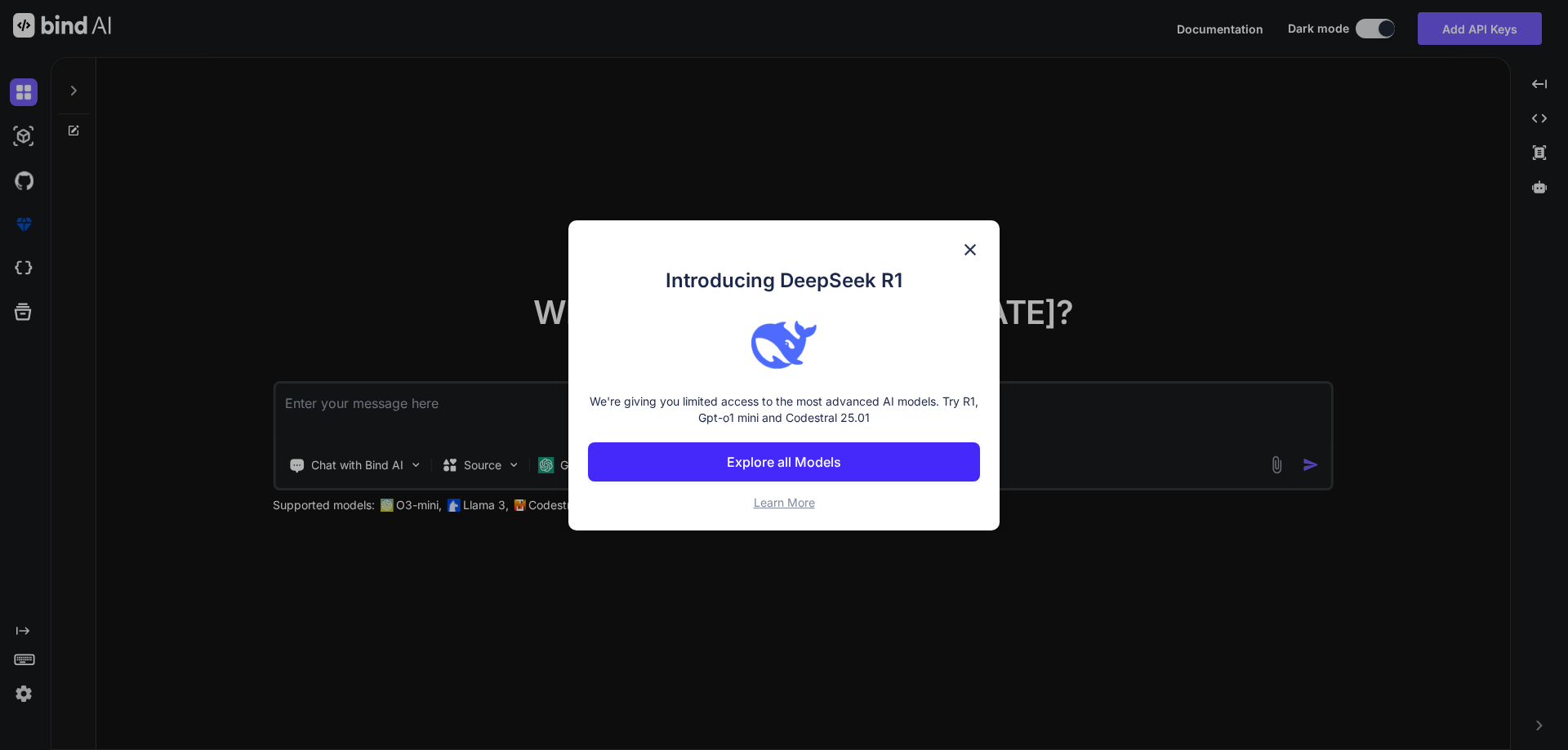
click at [972, 252] on img at bounding box center [971, 250] width 20 height 20
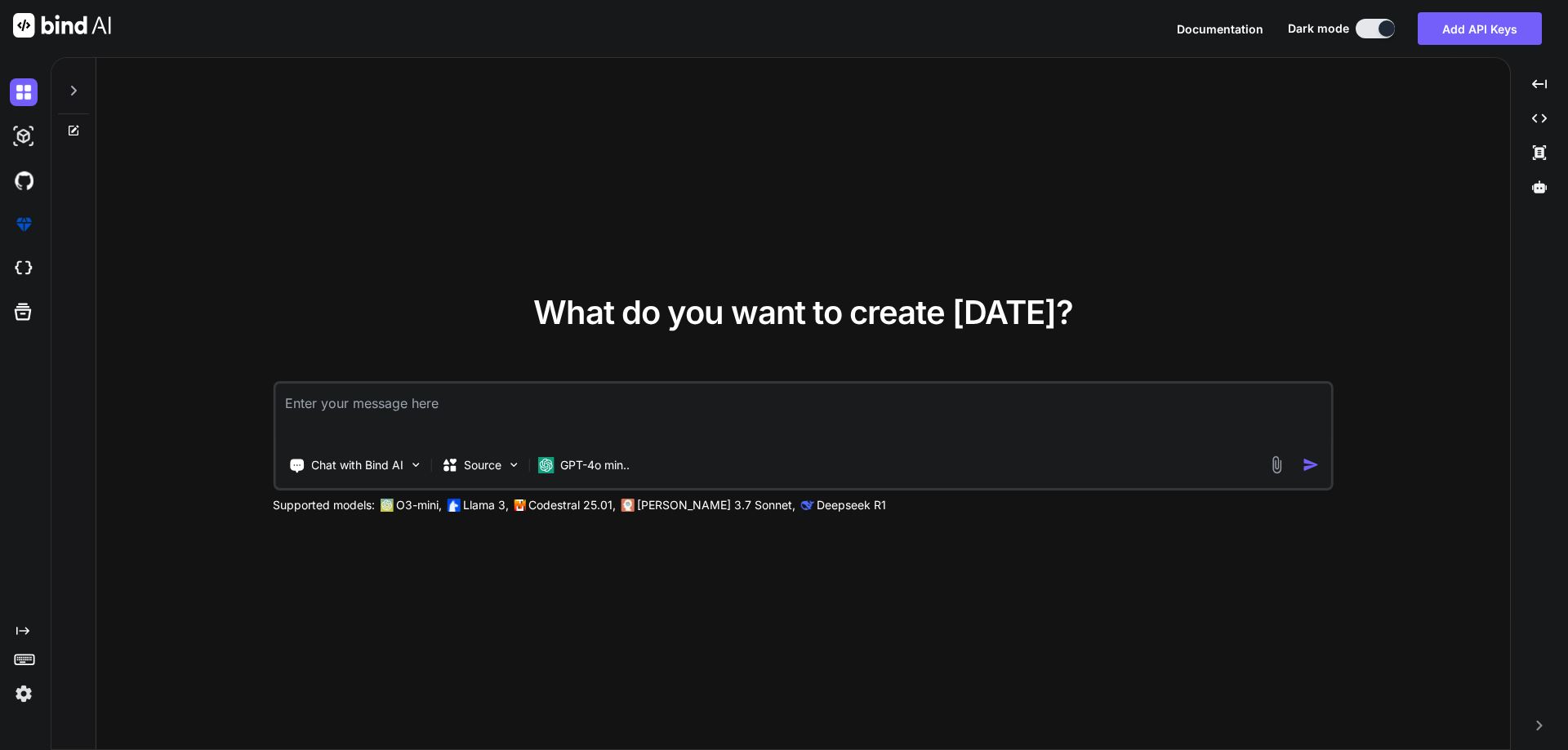
type textarea "x"
click at [723, 396] on textarea at bounding box center [803, 414] width 1056 height 61
click at [389, 404] on textarea at bounding box center [803, 414] width 1056 height 61
type textarea "hii"
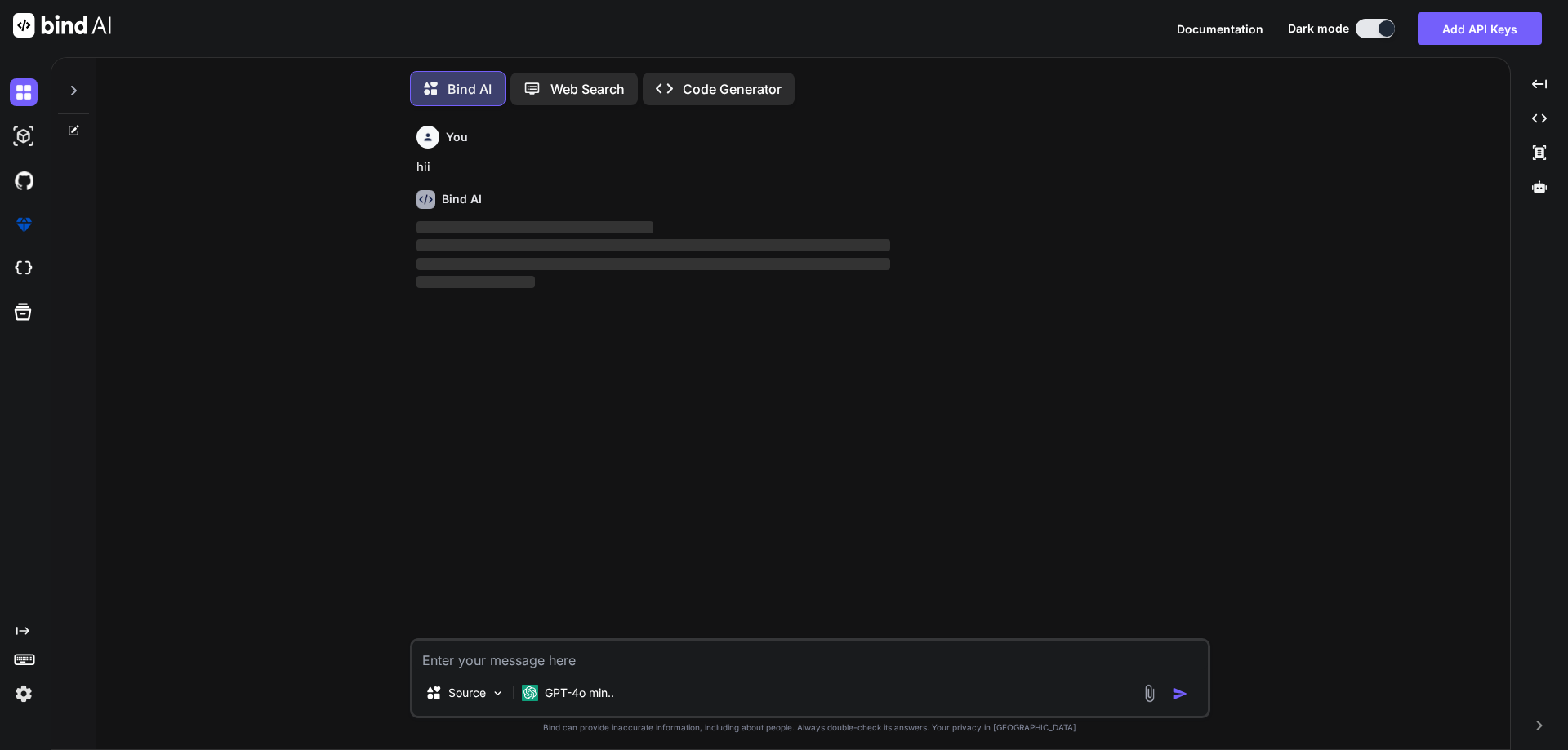
scroll to position [8, 0]
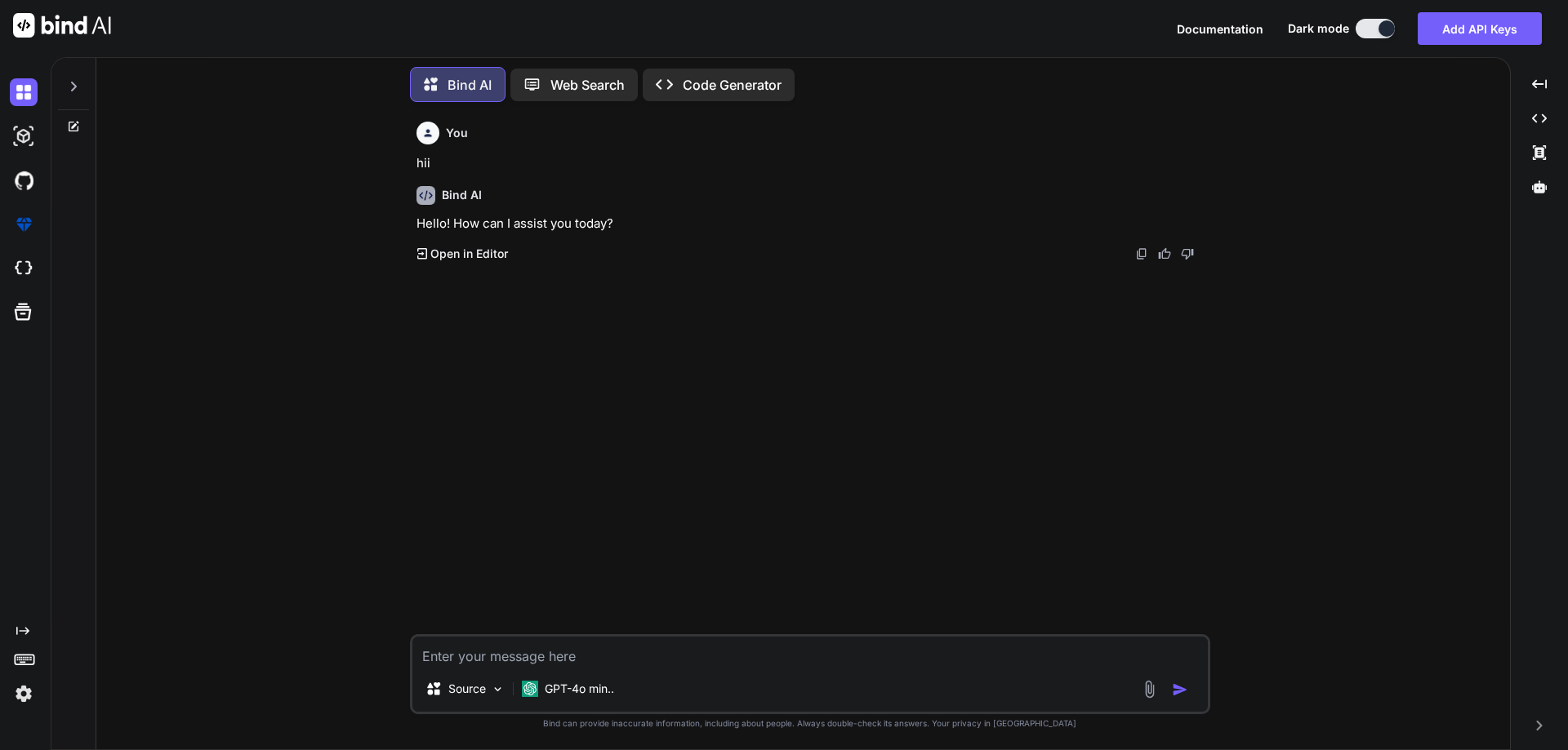
click at [541, 652] on textarea at bounding box center [810, 652] width 795 height 29
paste textarea "<div class="mud-tabs-panels pa-6 service-processing-container-center" style="ba…"
type textarea "<div class="mud-tabs-panels pa-6 service-processing-container-center" style="ba…"
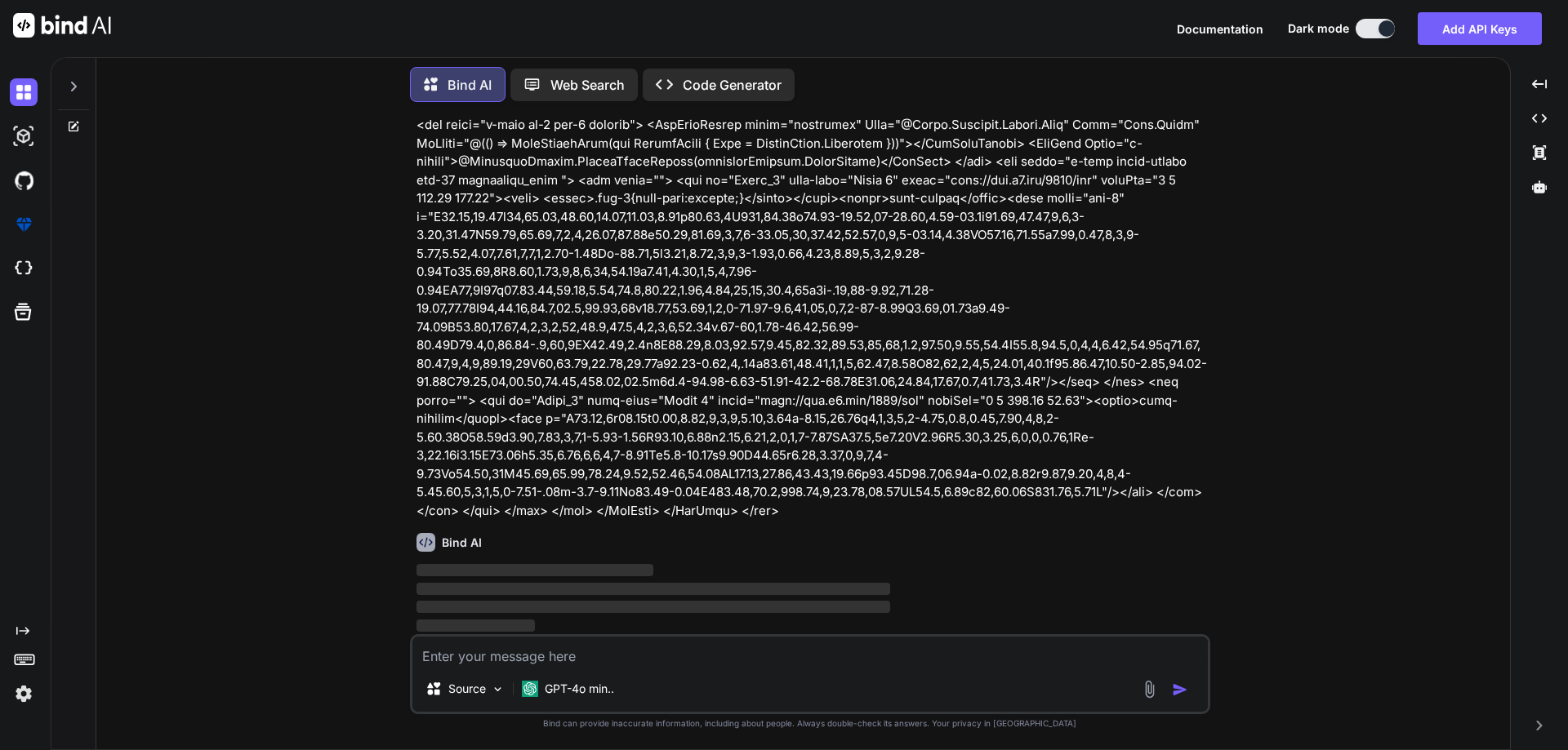
scroll to position [296, 0]
click at [591, 643] on textarea at bounding box center [810, 652] width 795 height 29
paste textarea "<div class="mud-tabs-panels pa-6 service-processing-container-center" style="ba…"
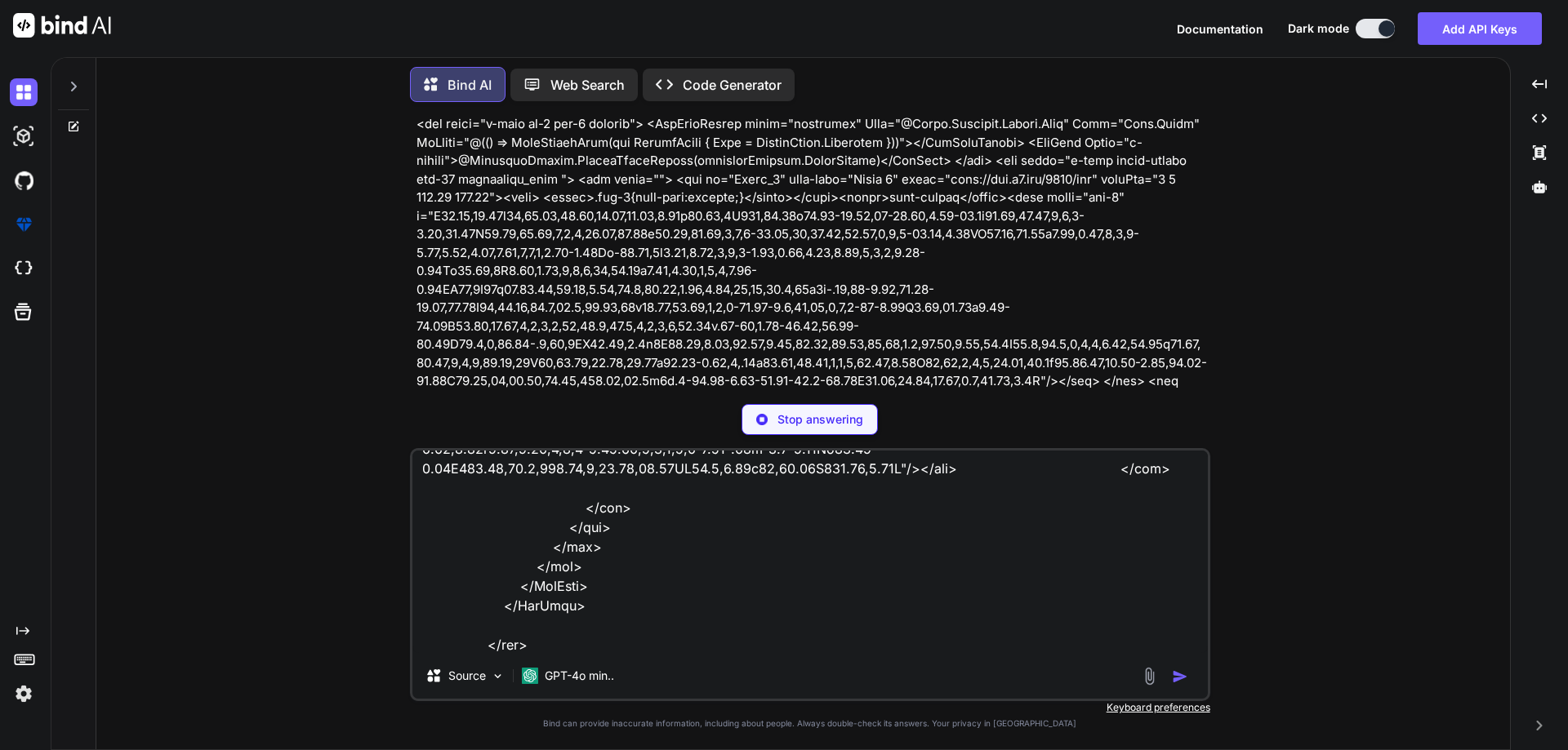
scroll to position [1041, 0]
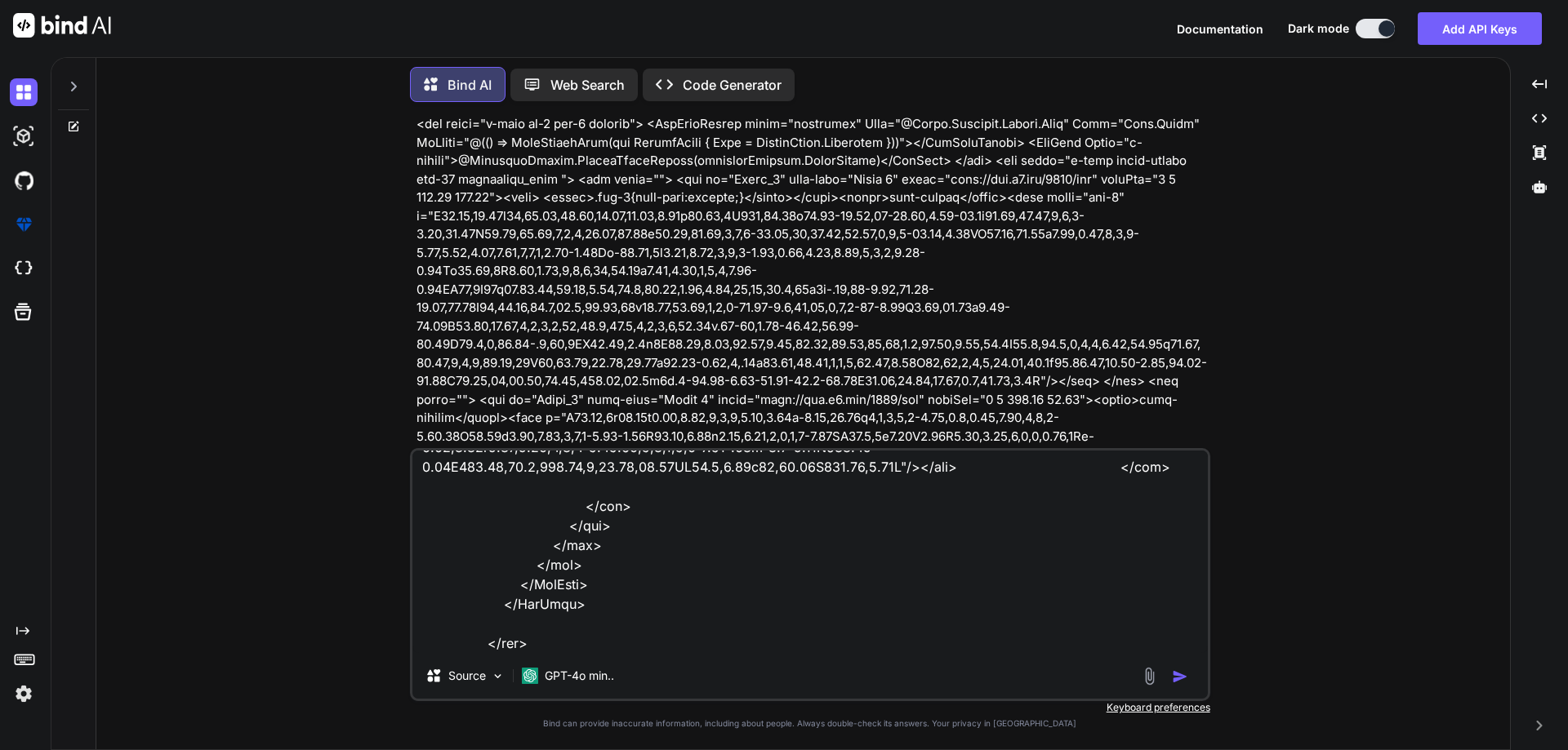
click at [573, 645] on textarea at bounding box center [810, 551] width 795 height 202
type textarea "<div class="mud-tabs-panels pa-6 service-processing-container-center" style="ba…"
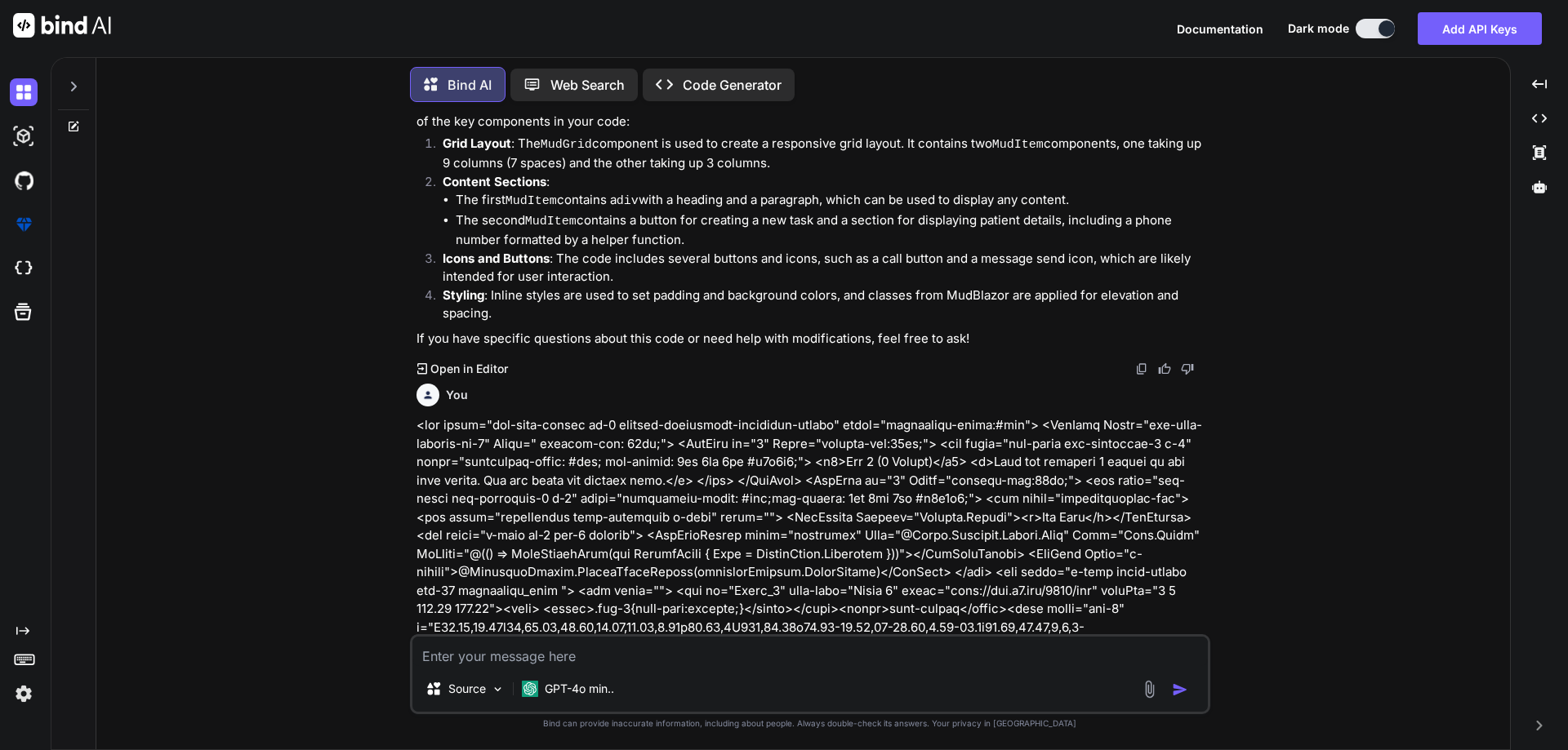
scroll to position [1038, 0]
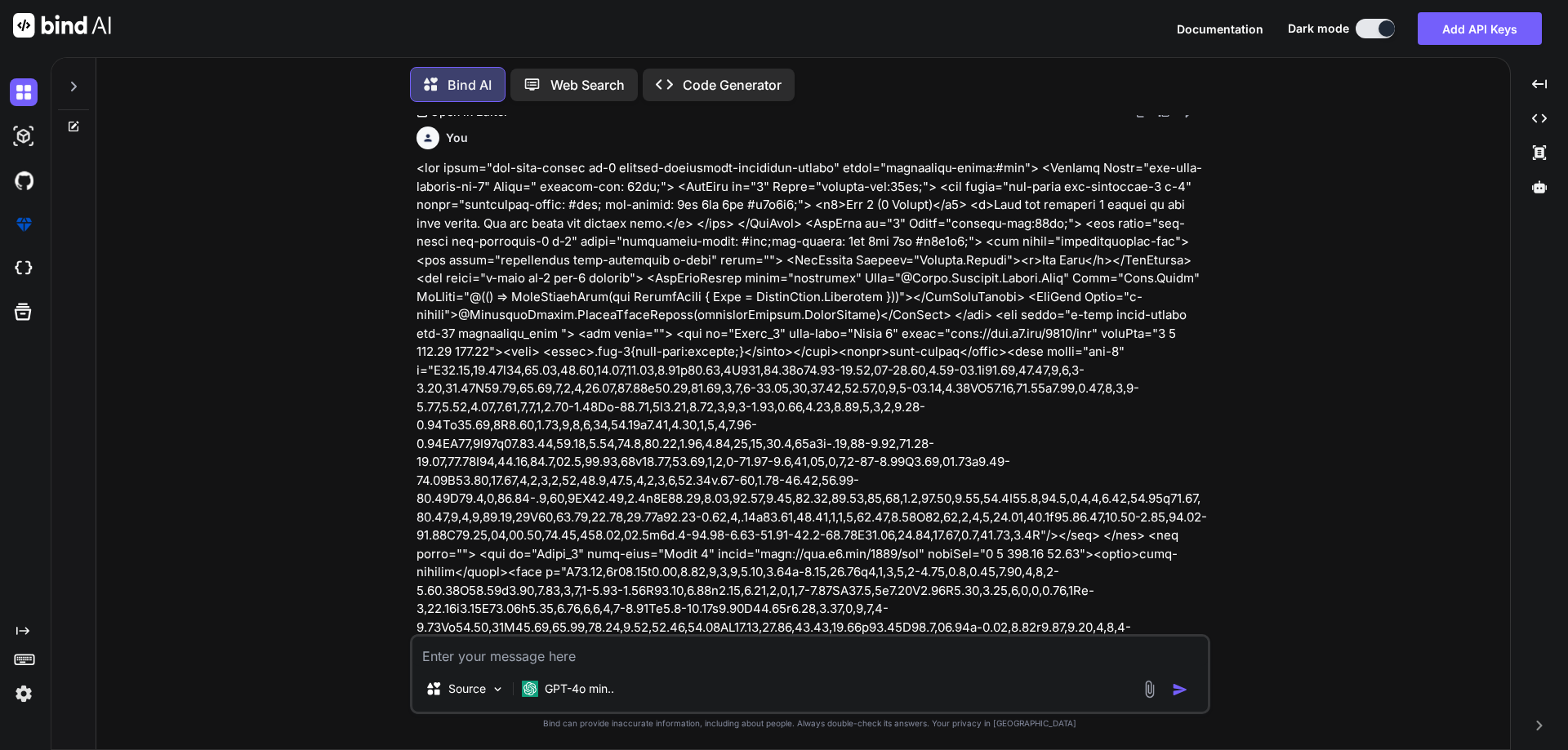
click at [607, 658] on textarea at bounding box center [810, 652] width 795 height 29
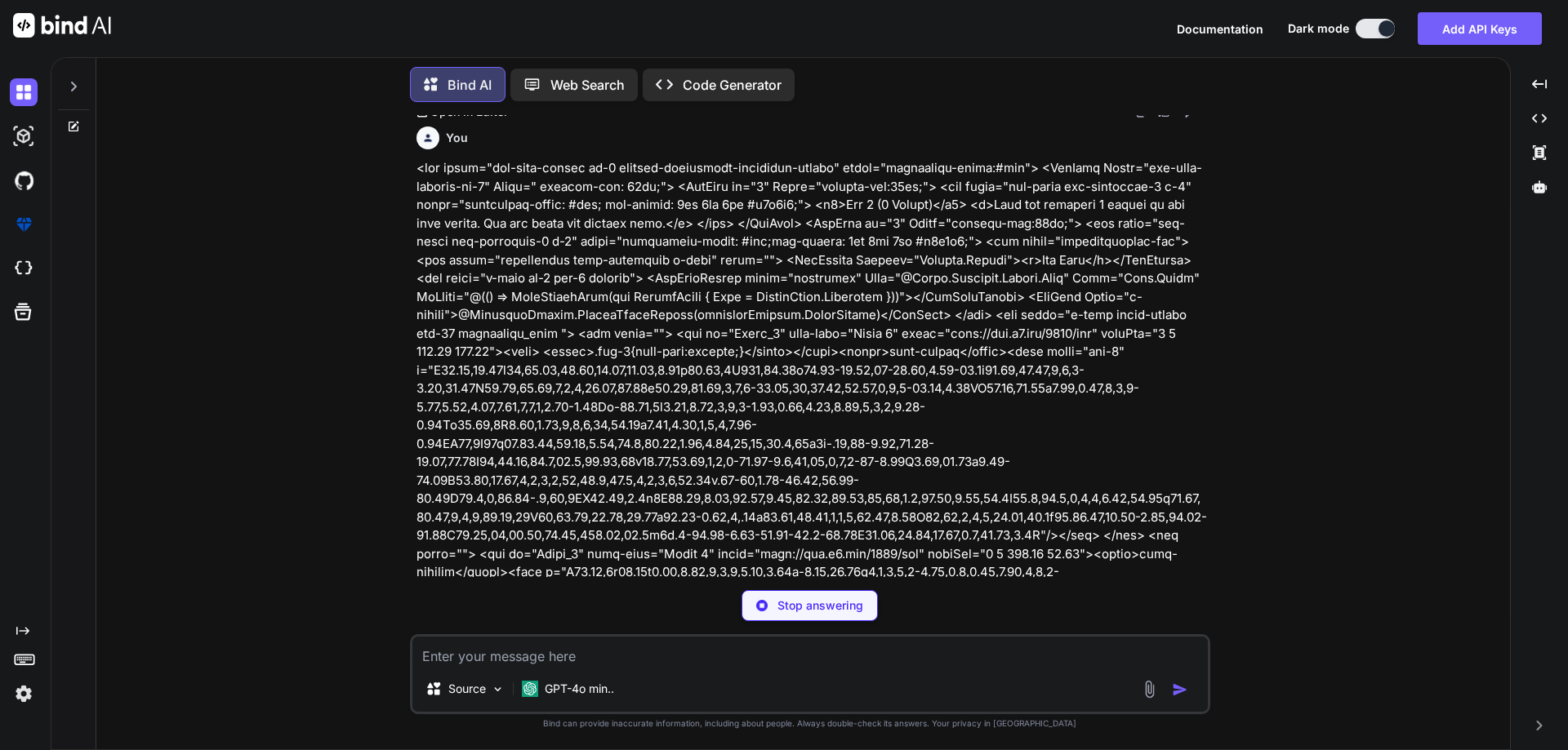
paste textarea "<div class="mud-tabs-panels pa-6 service-processing-container-center" style="ba…"
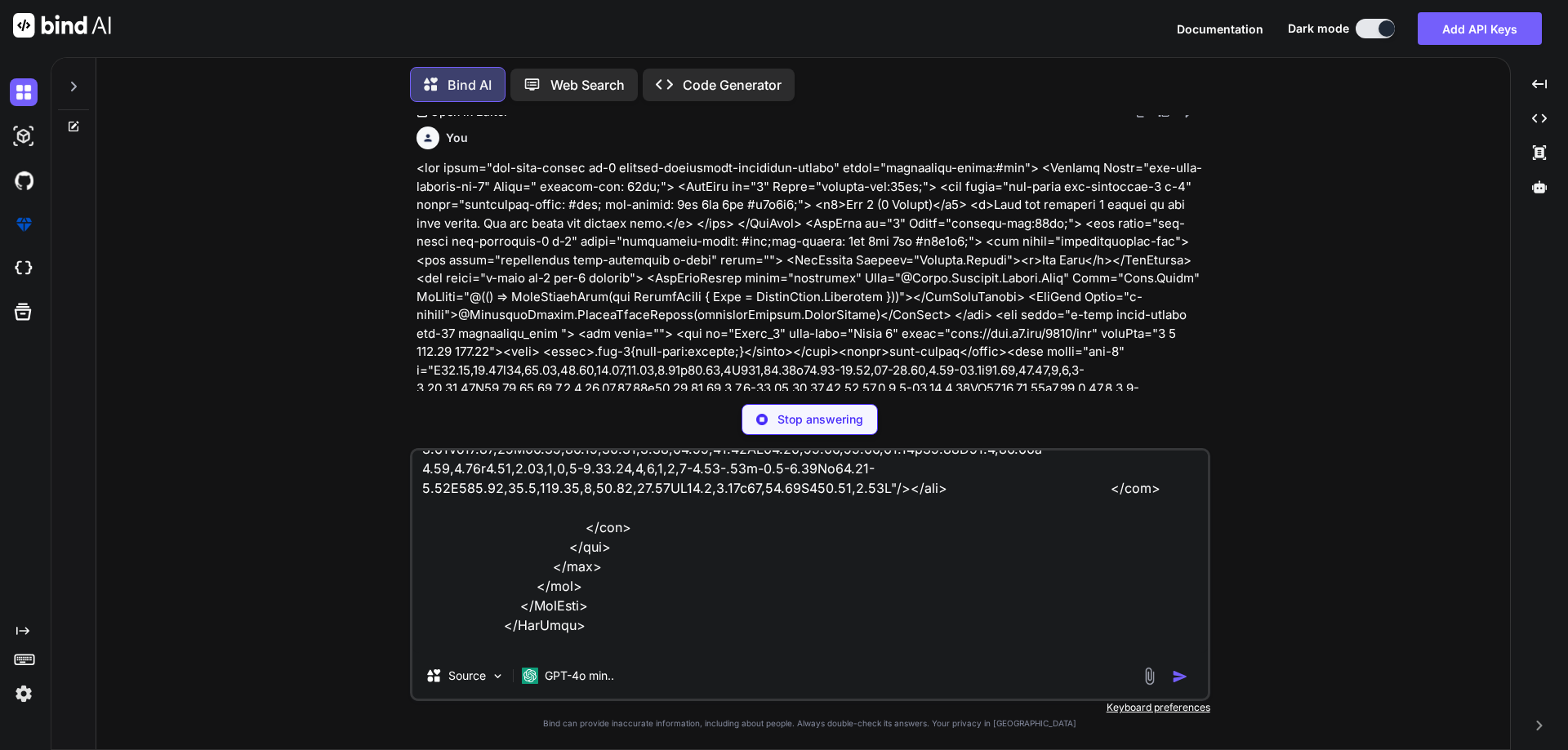
scroll to position [1059, 0]
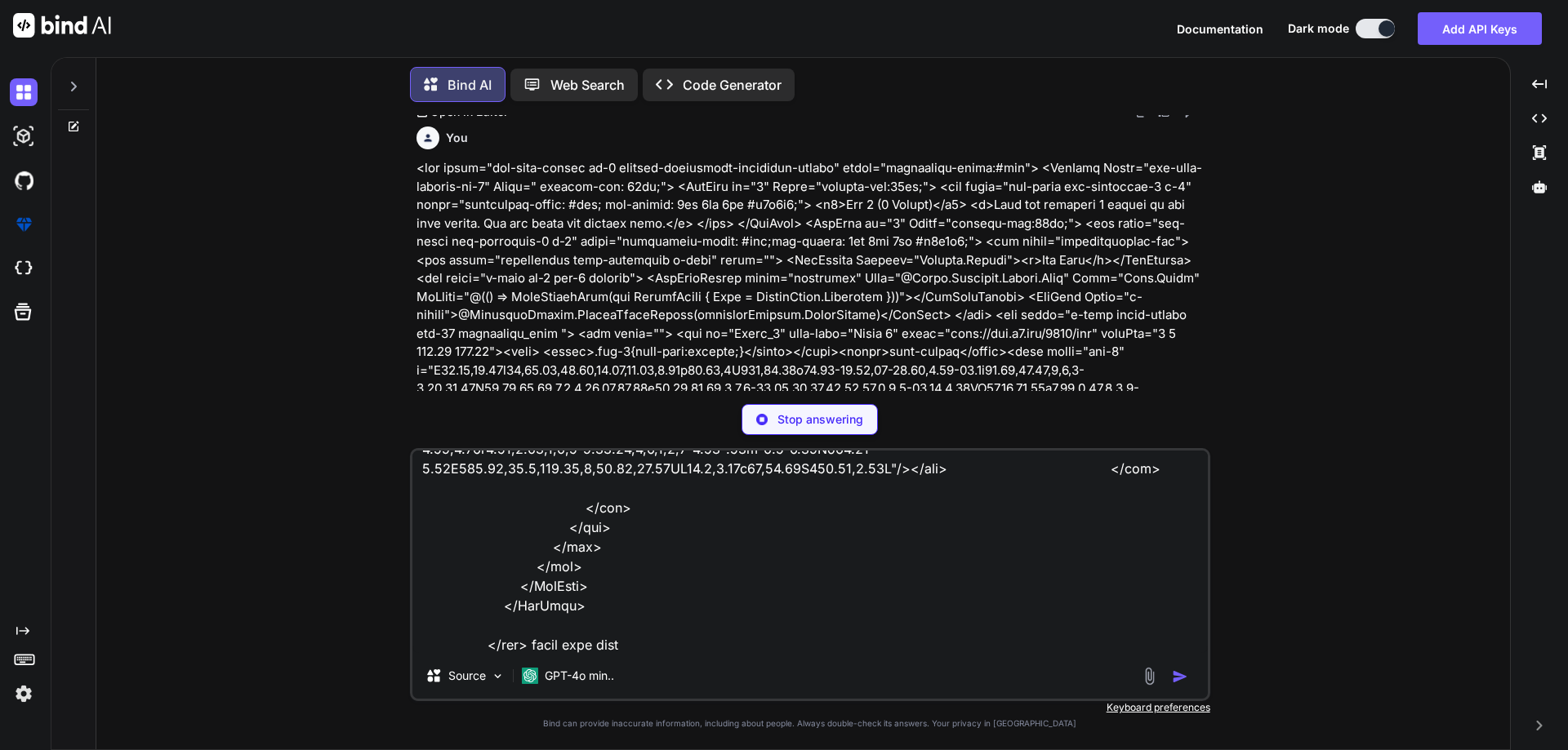
click at [544, 635] on textarea at bounding box center [810, 551] width 795 height 202
click at [535, 627] on textarea at bounding box center [810, 551] width 795 height 202
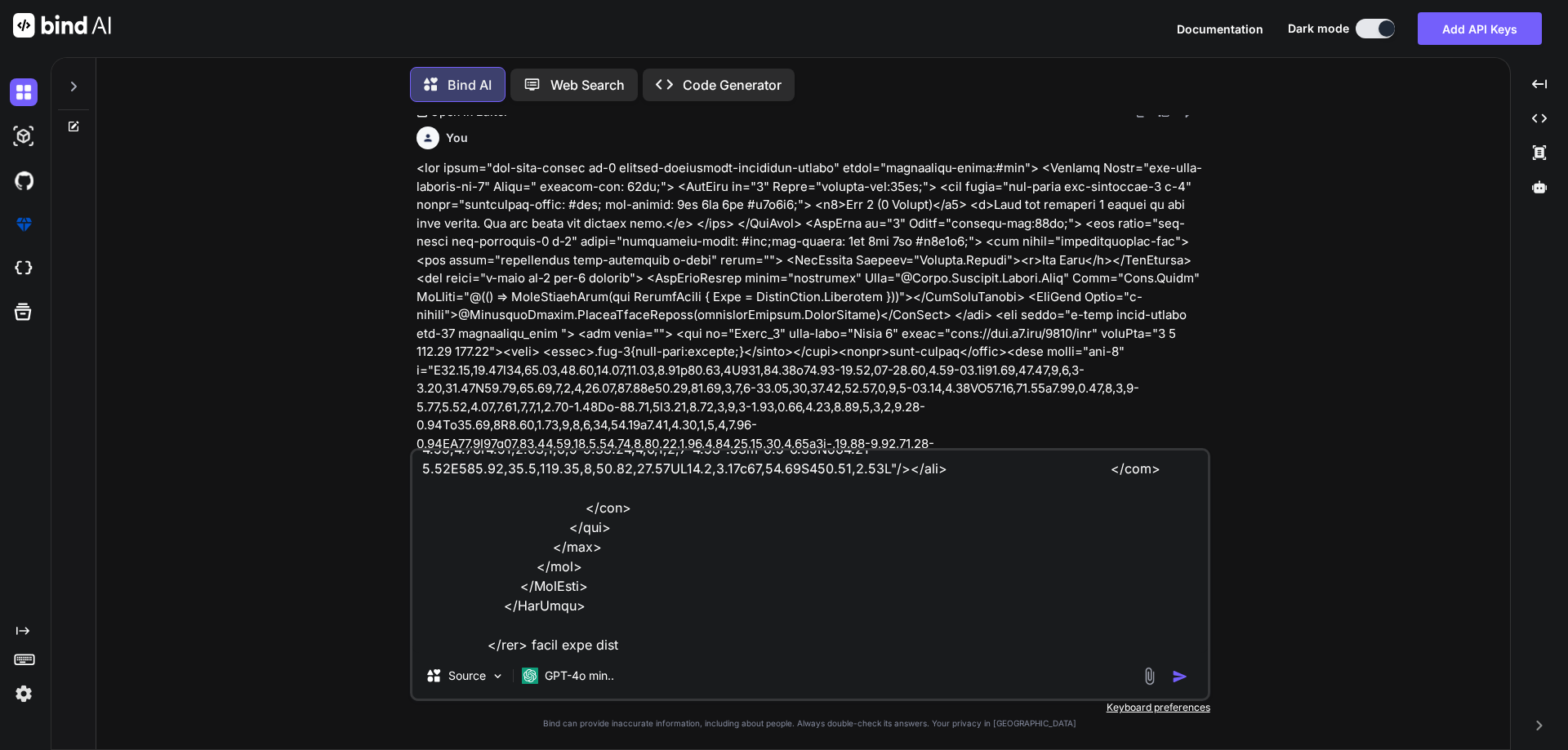
click at [535, 627] on textarea at bounding box center [810, 551] width 795 height 202
type textarea "<div class="mud-tabs-panels pa-6 service-processing-container-center" style="ba…"
click at [677, 625] on textarea at bounding box center [810, 551] width 795 height 202
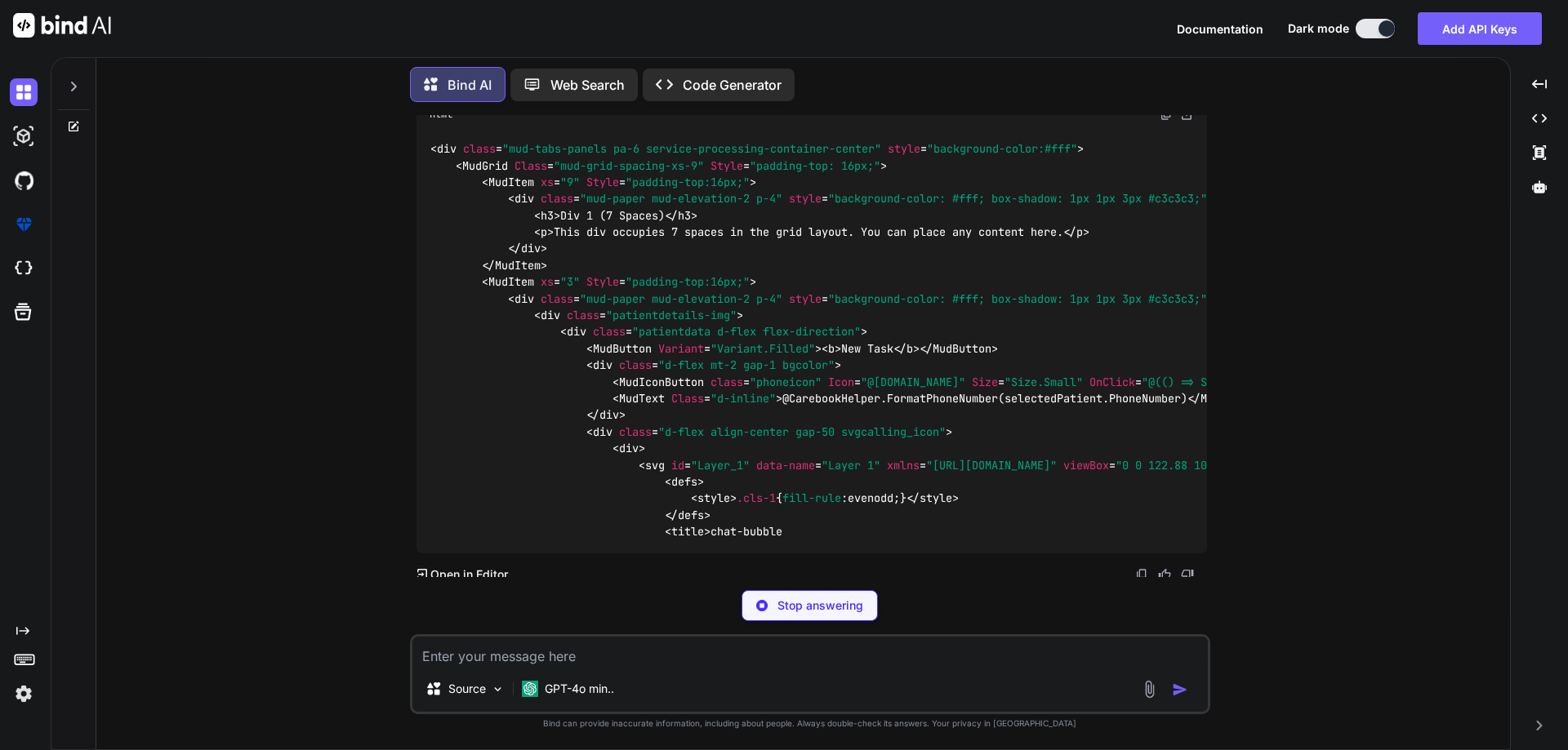
scroll to position [2893, 0]
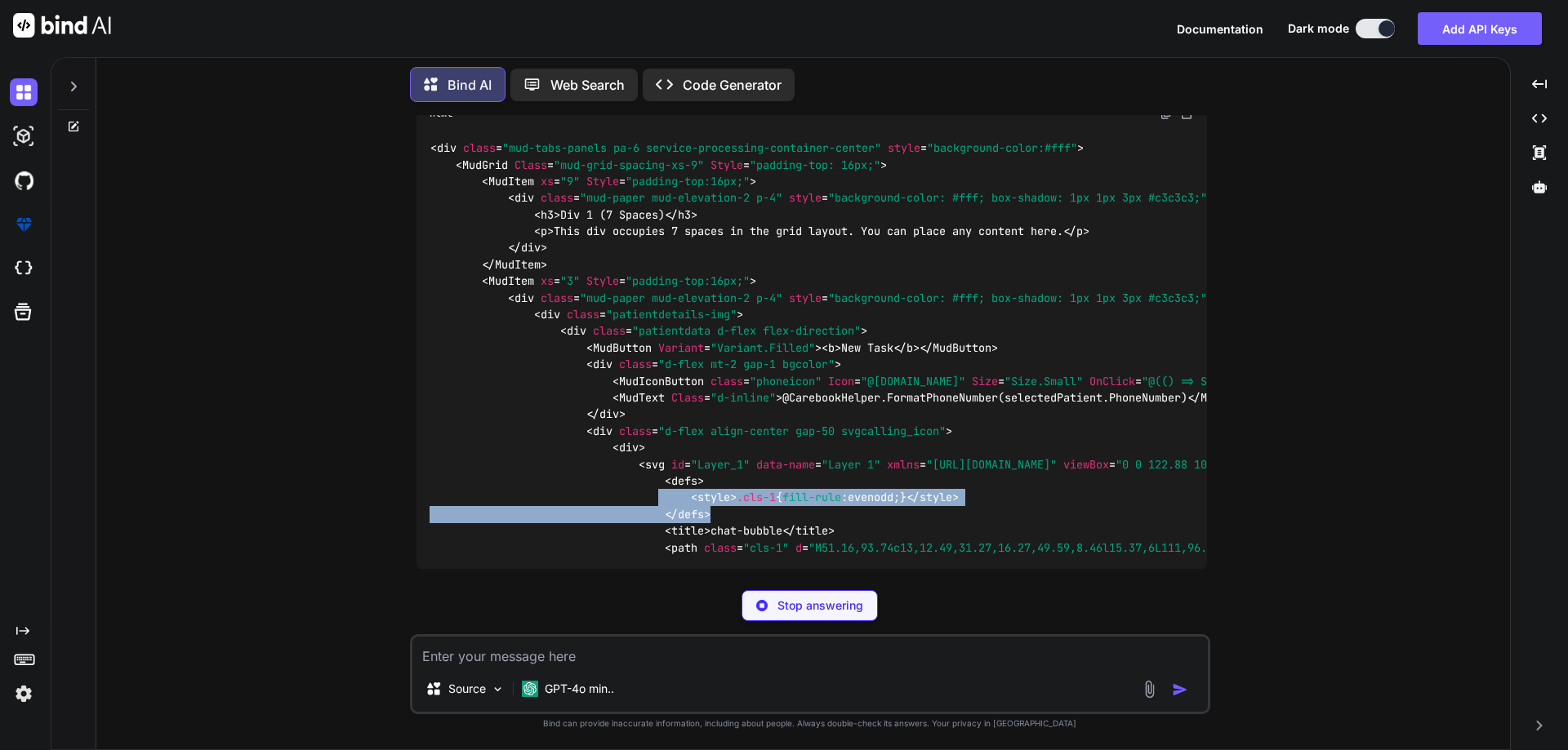
drag, startPoint x: 718, startPoint y: 504, endPoint x: 903, endPoint y: 522, distance: 185.9
click at [903, 522] on div "< div class = "mud-tabs-panels pa-6 service-processing-container-center" style …" at bounding box center [812, 349] width 791 height 442
click at [904, 522] on div "< div class = "mud-tabs-panels pa-6 service-processing-container-center" style …" at bounding box center [812, 349] width 791 height 442
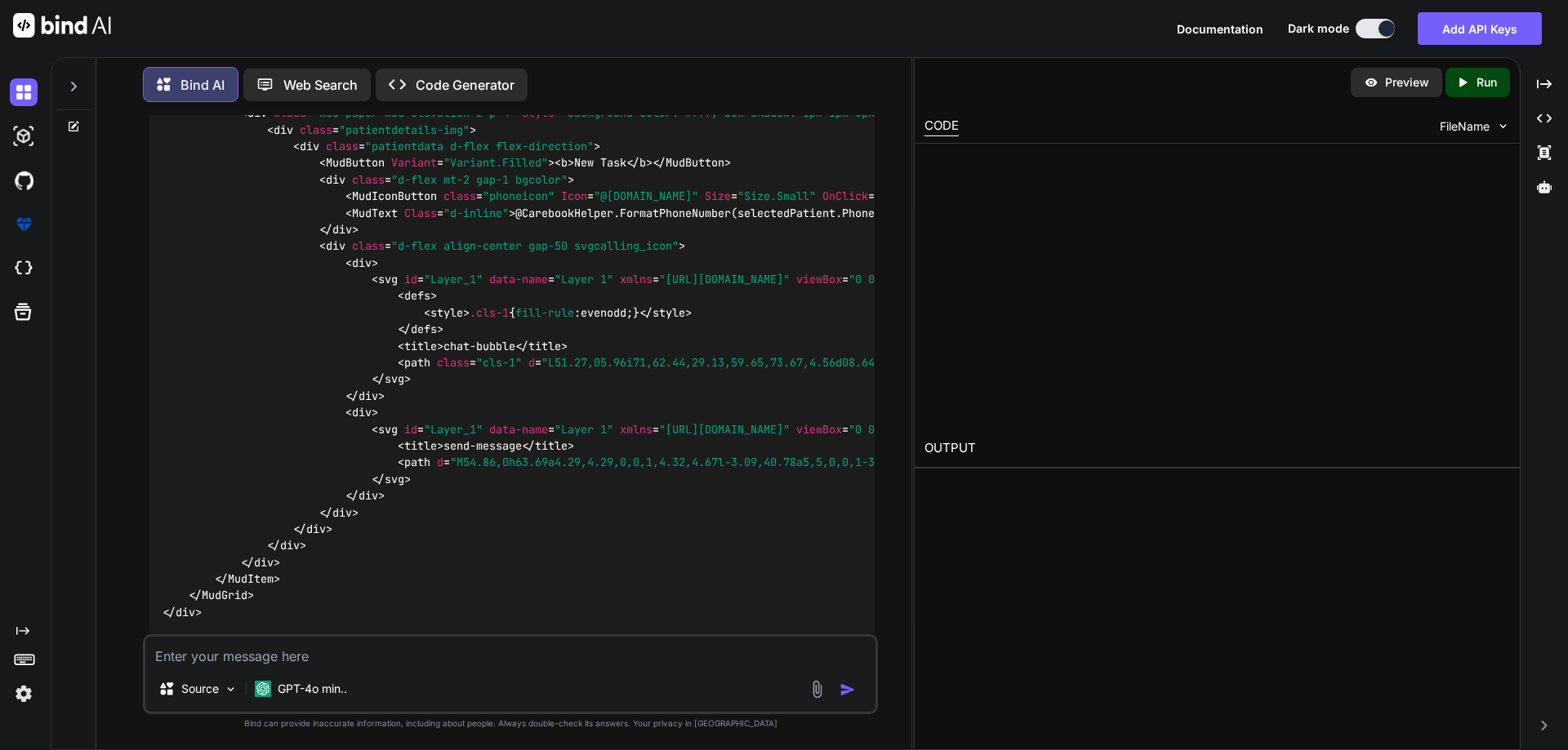
scroll to position [3545, 0]
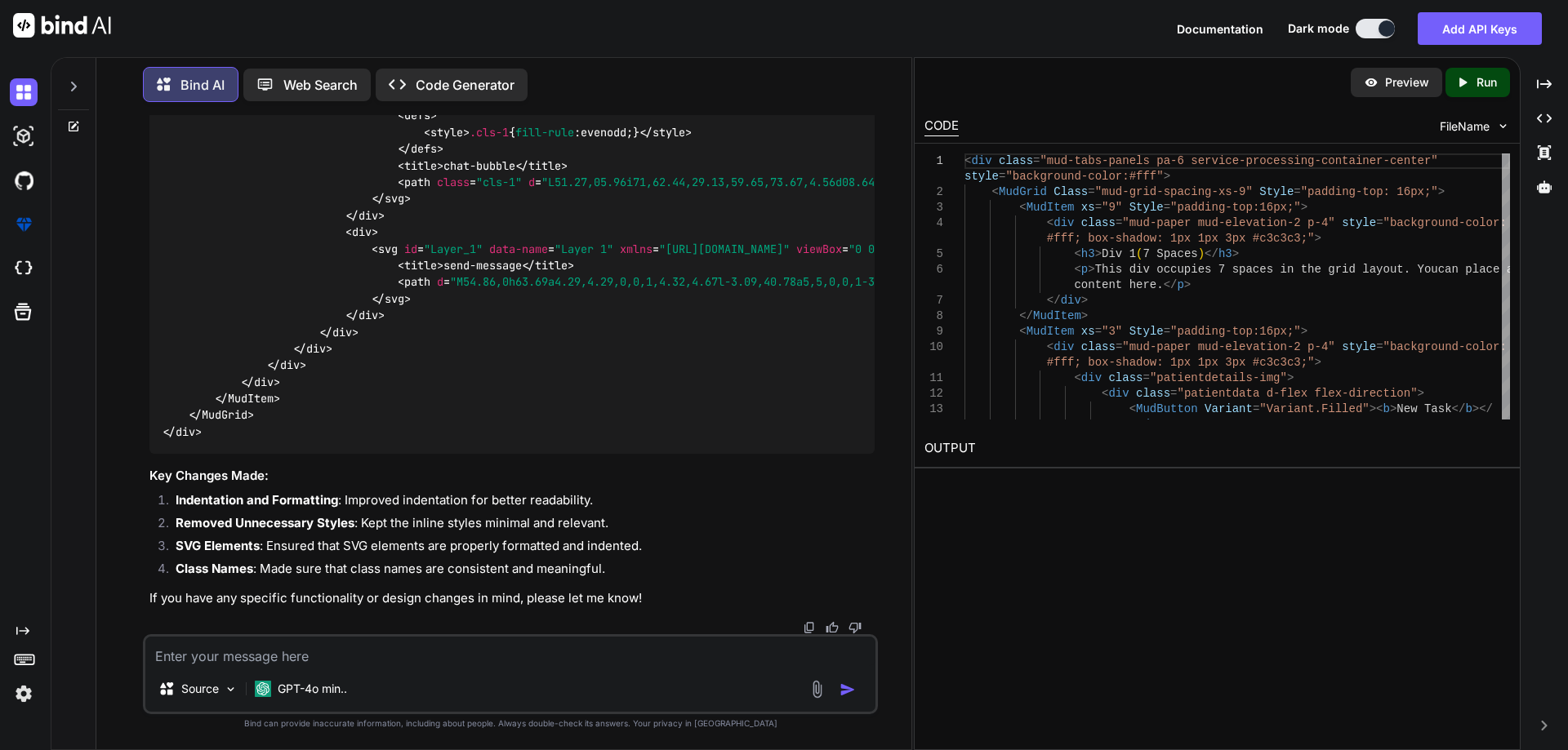
click at [1376, 86] on img at bounding box center [1371, 83] width 15 height 15
click at [1395, 99] on div "Preview Created with Pixso. Run" at bounding box center [1217, 83] width 605 height 49
click at [1403, 85] on p "Preview" at bounding box center [1407, 83] width 44 height 16
click at [1344, 72] on div "Preview Created with Pixso. Run" at bounding box center [1217, 83] width 605 height 49
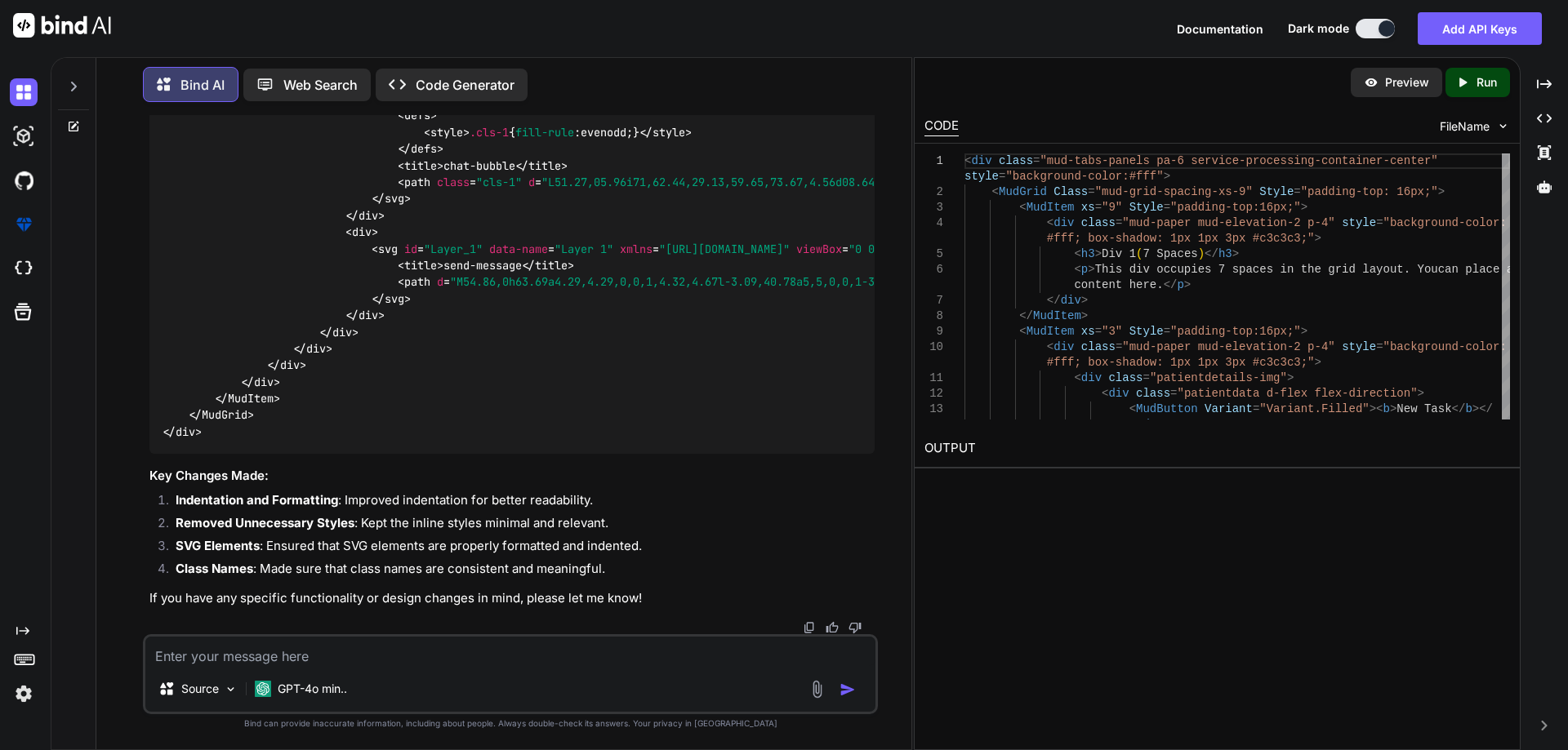
click at [1371, 78] on img at bounding box center [1371, 83] width 15 height 15
click at [1466, 80] on icon "Created with Pixso." at bounding box center [1463, 83] width 15 height 15
click at [1057, 489] on link "[URL][DOMAIN_NAME]" at bounding box center [991, 486] width 133 height 16
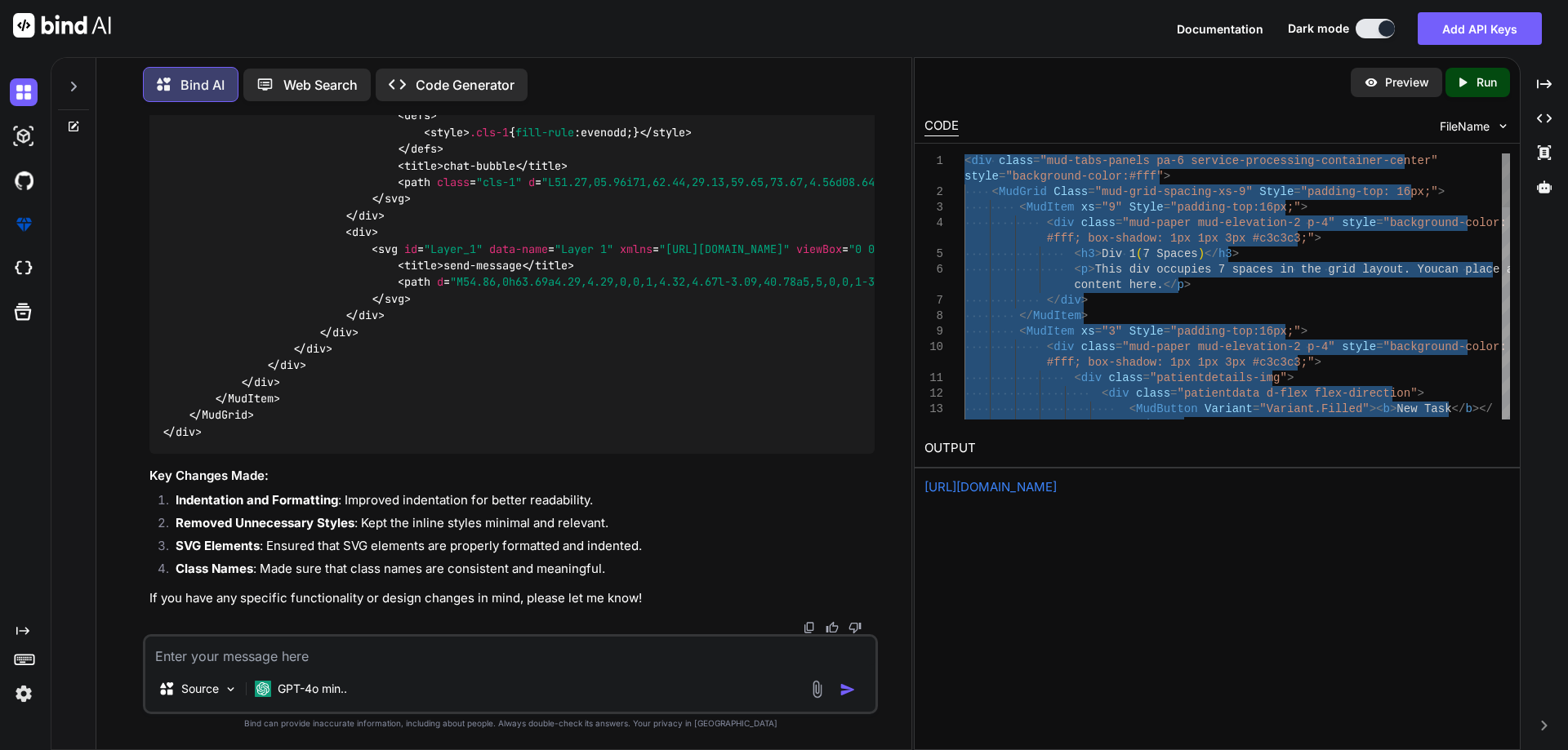
type textarea "<div class="mud-tabs-panels pa-6 service-processing-container-center" style="ba…"
